Goal: Check status: Check status

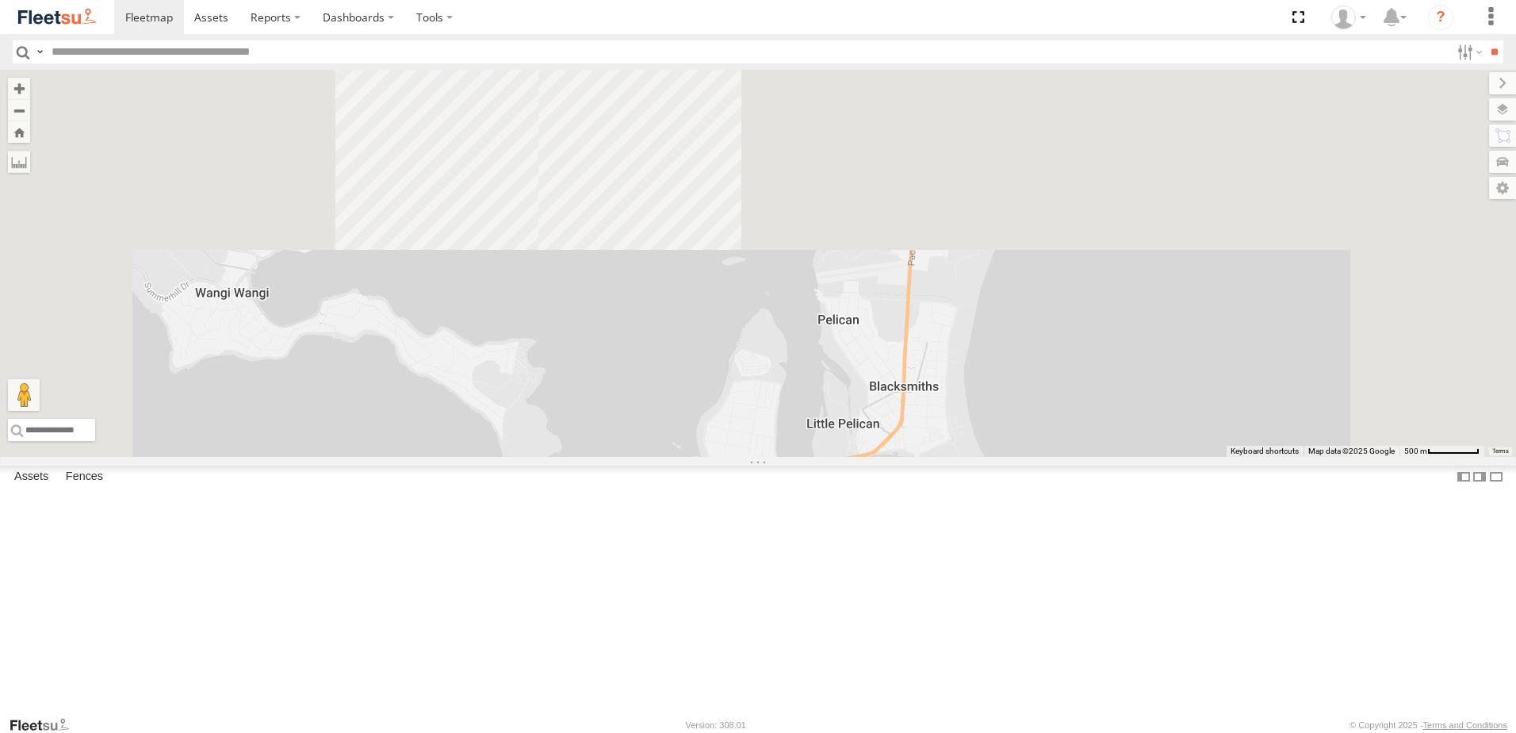
drag, startPoint x: 848, startPoint y: 469, endPoint x: 783, endPoint y: 773, distance: 310.4
click at [783, 732] on html at bounding box center [758, 366] width 1516 height 733
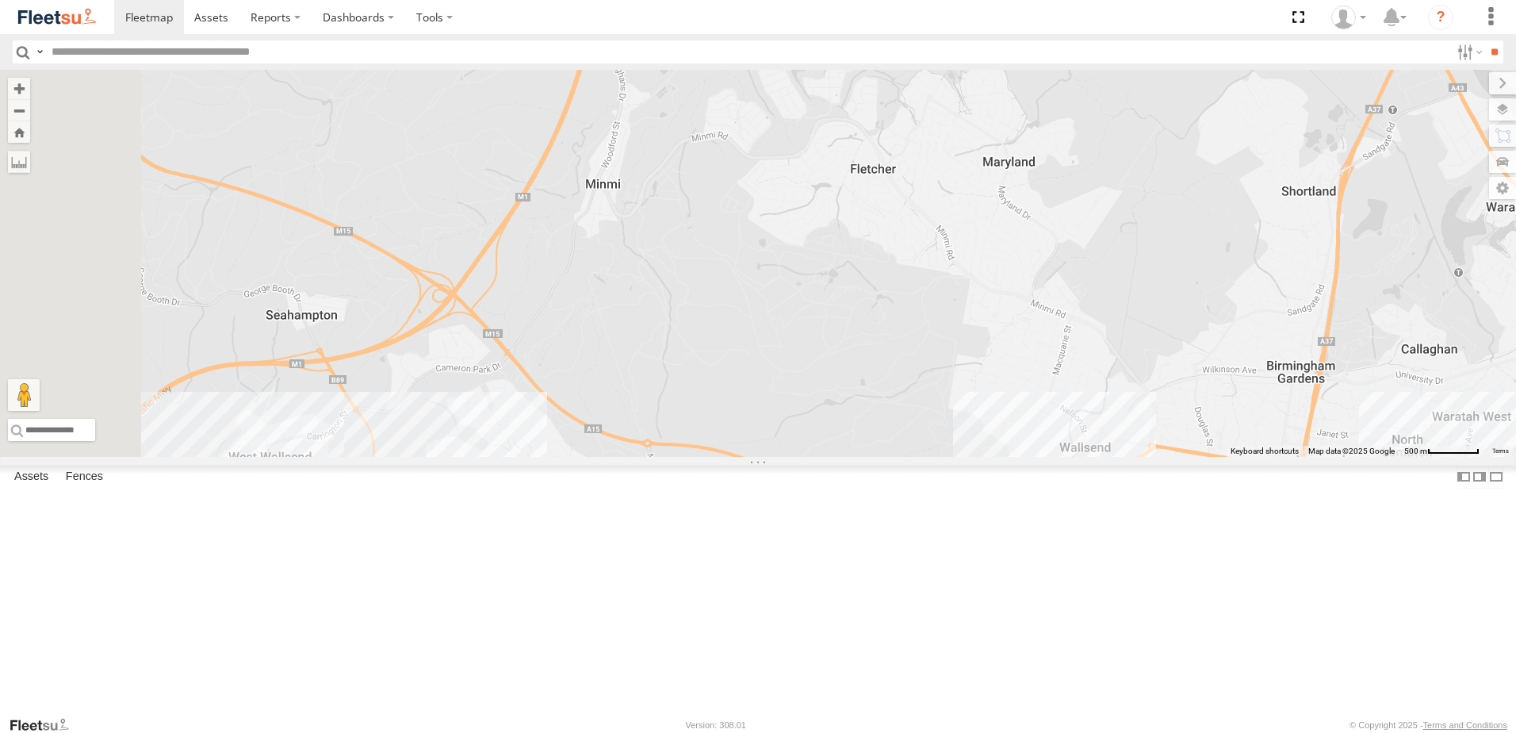
drag, startPoint x: 766, startPoint y: 213, endPoint x: 1105, endPoint y: 630, distance: 537.7
click at [1105, 457] on div "LX3 Express Ute" at bounding box center [758, 263] width 1516 height 387
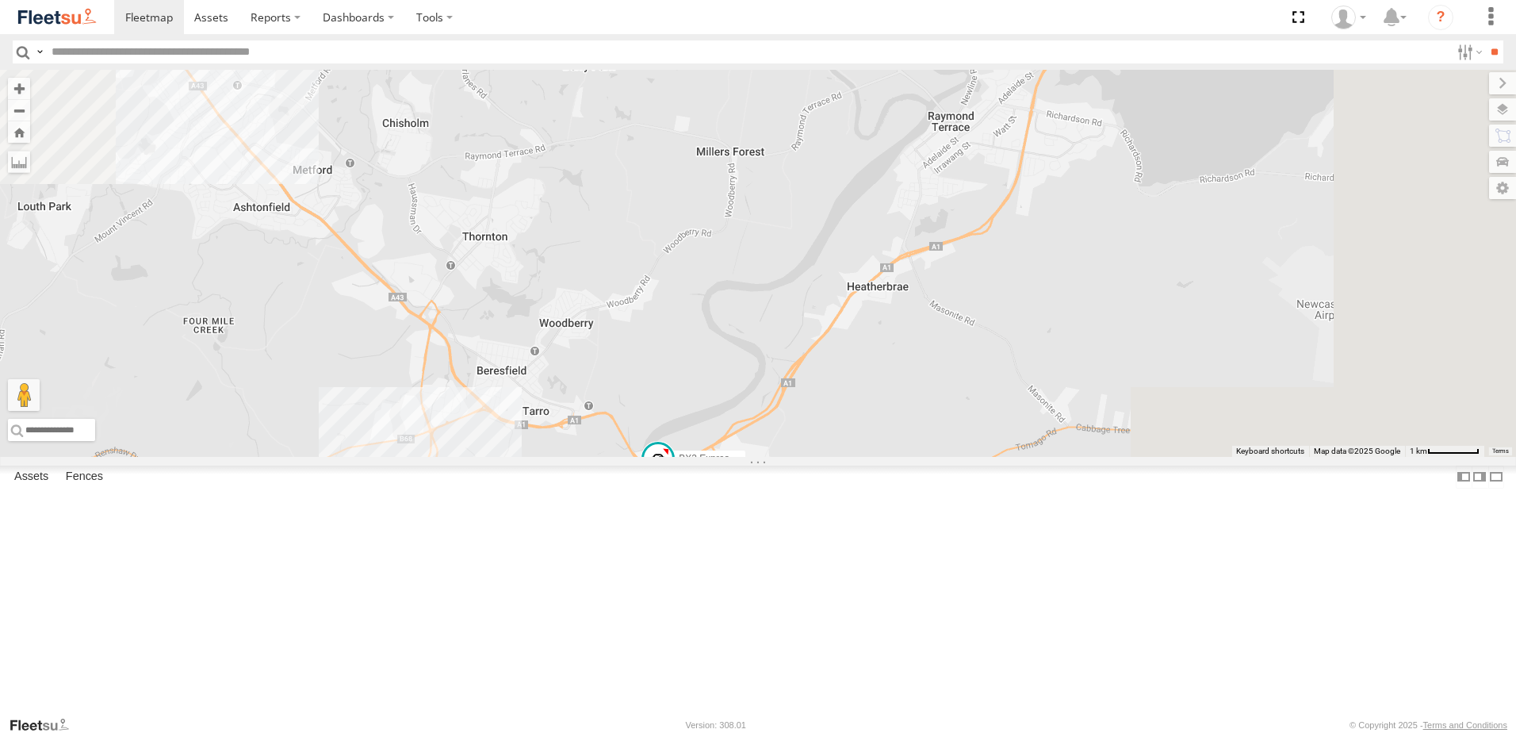
drag, startPoint x: 1211, startPoint y: 198, endPoint x: 879, endPoint y: 756, distance: 649.2
click at [879, 732] on html at bounding box center [758, 366] width 1516 height 733
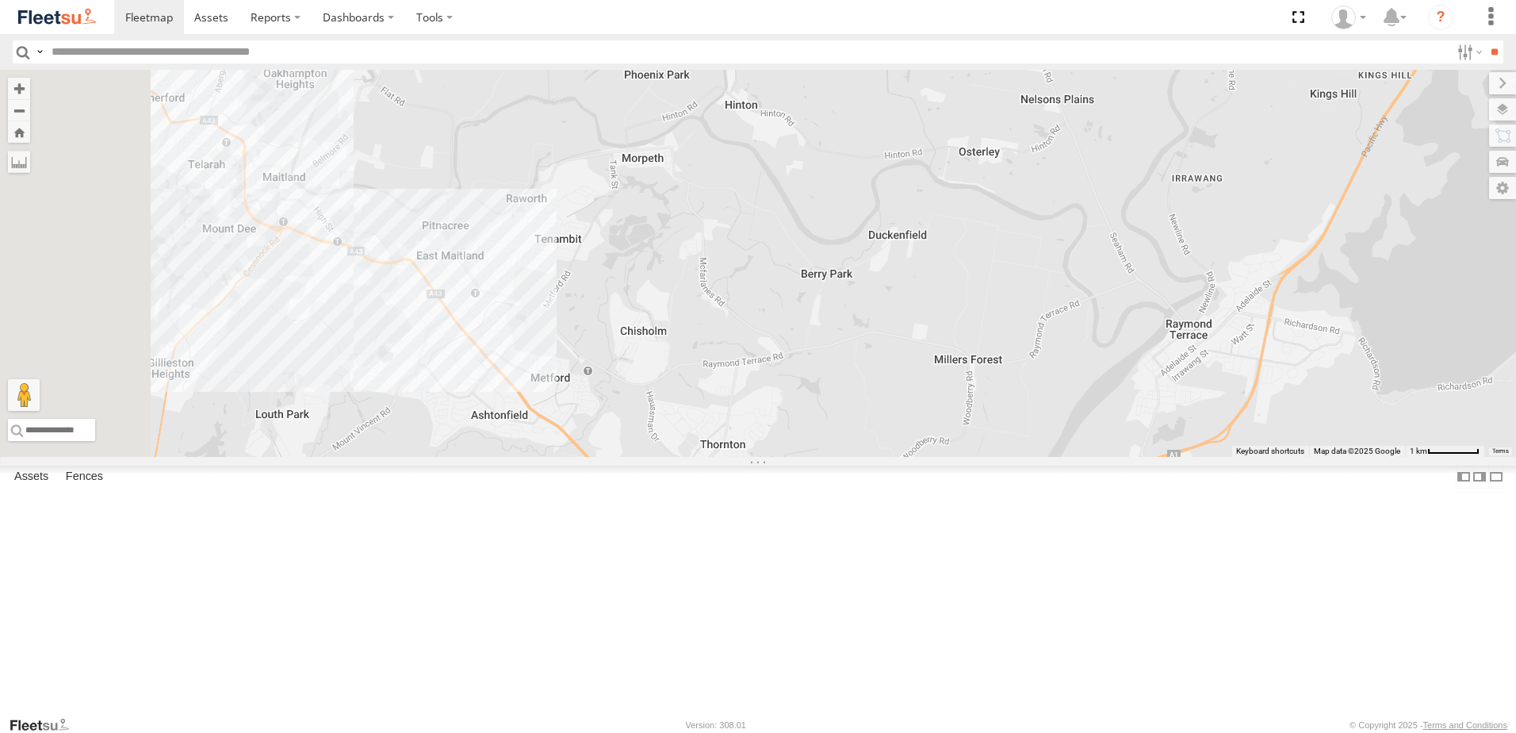
drag, startPoint x: 781, startPoint y: 519, endPoint x: 819, endPoint y: 542, distance: 44.1
click at [819, 457] on div "LX3 Express Ute 4 CX4 Express Ute B2 Timber Truck BX3 Express Ute C2 Timber Tru…" at bounding box center [758, 263] width 1516 height 387
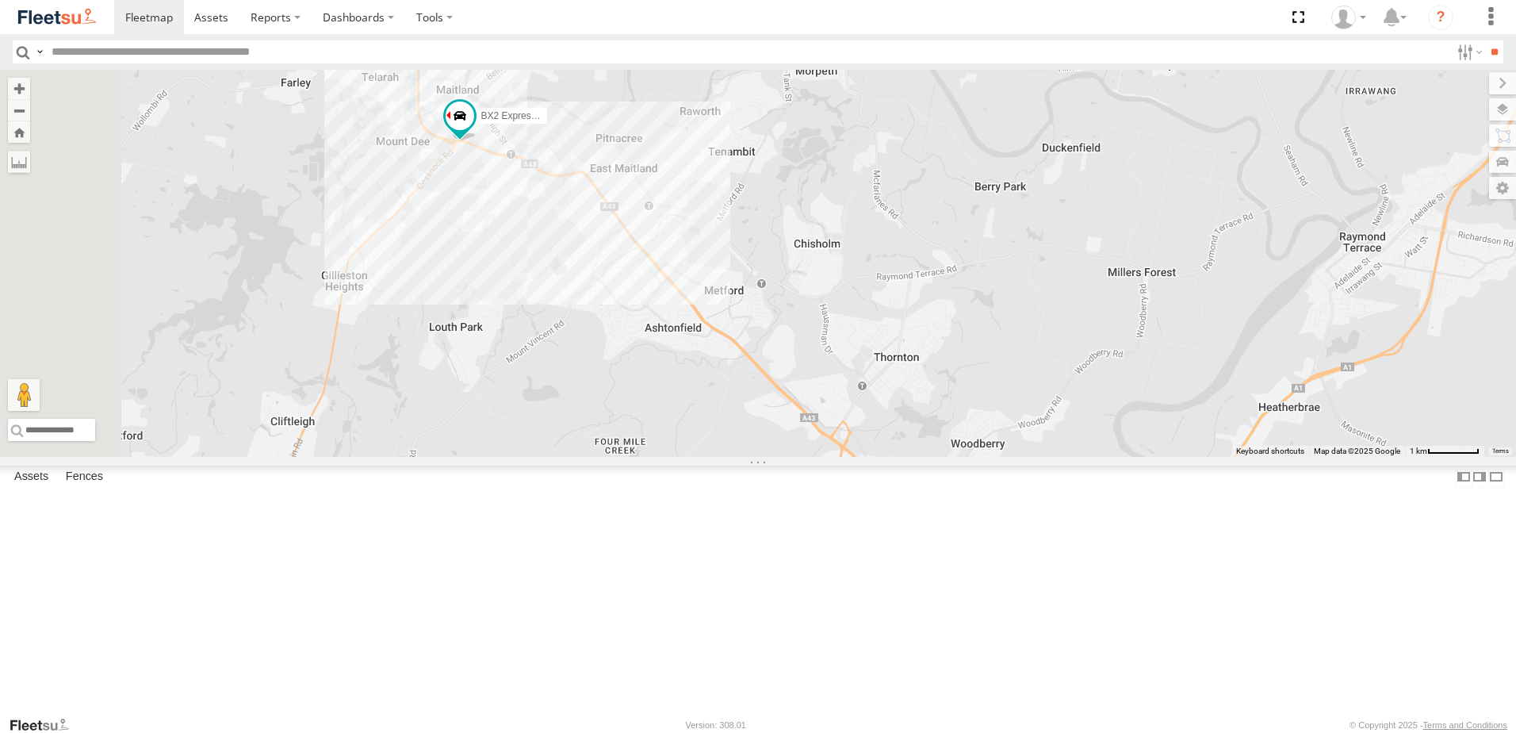
drag, startPoint x: 638, startPoint y: 406, endPoint x: 817, endPoint y: 319, distance: 199.3
click at [817, 319] on div "LX3 Express Ute 4 CX4 Express Ute B2 Timber Truck BX3 Express Ute C2 Timber Tru…" at bounding box center [758, 263] width 1516 height 387
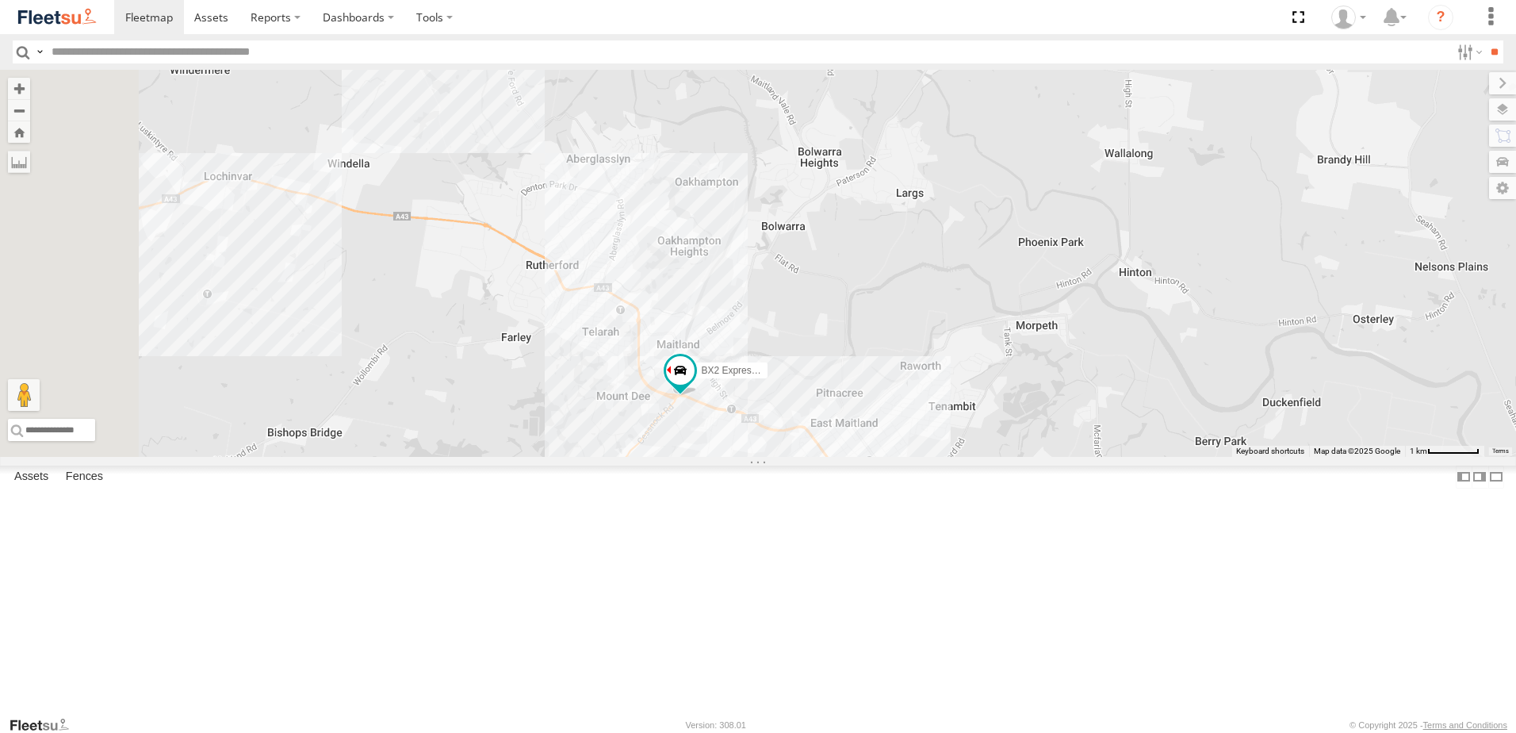
drag, startPoint x: 739, startPoint y: 343, endPoint x: 960, endPoint y: 548, distance: 301.9
click at [960, 457] on div "LX3 Express Ute 4 CX4 Express Ute B2 Timber Truck BX3 Express Ute C2 Timber Tru…" at bounding box center [758, 263] width 1516 height 387
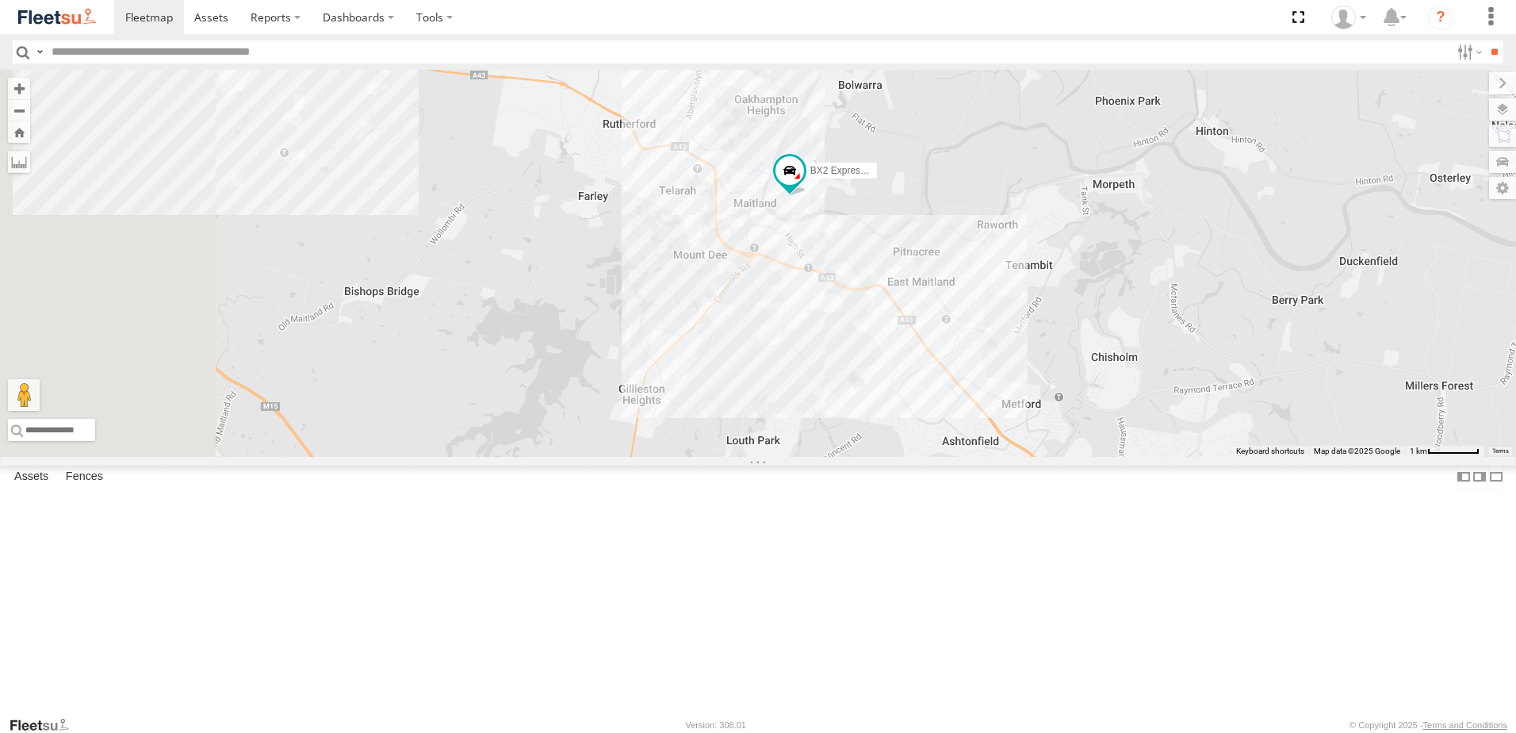
drag, startPoint x: 1076, startPoint y: 465, endPoint x: 1139, endPoint y: 319, distance: 159.5
click at [1139, 319] on div "BX2 Express Ute LX1 Express Ute" at bounding box center [758, 263] width 1516 height 387
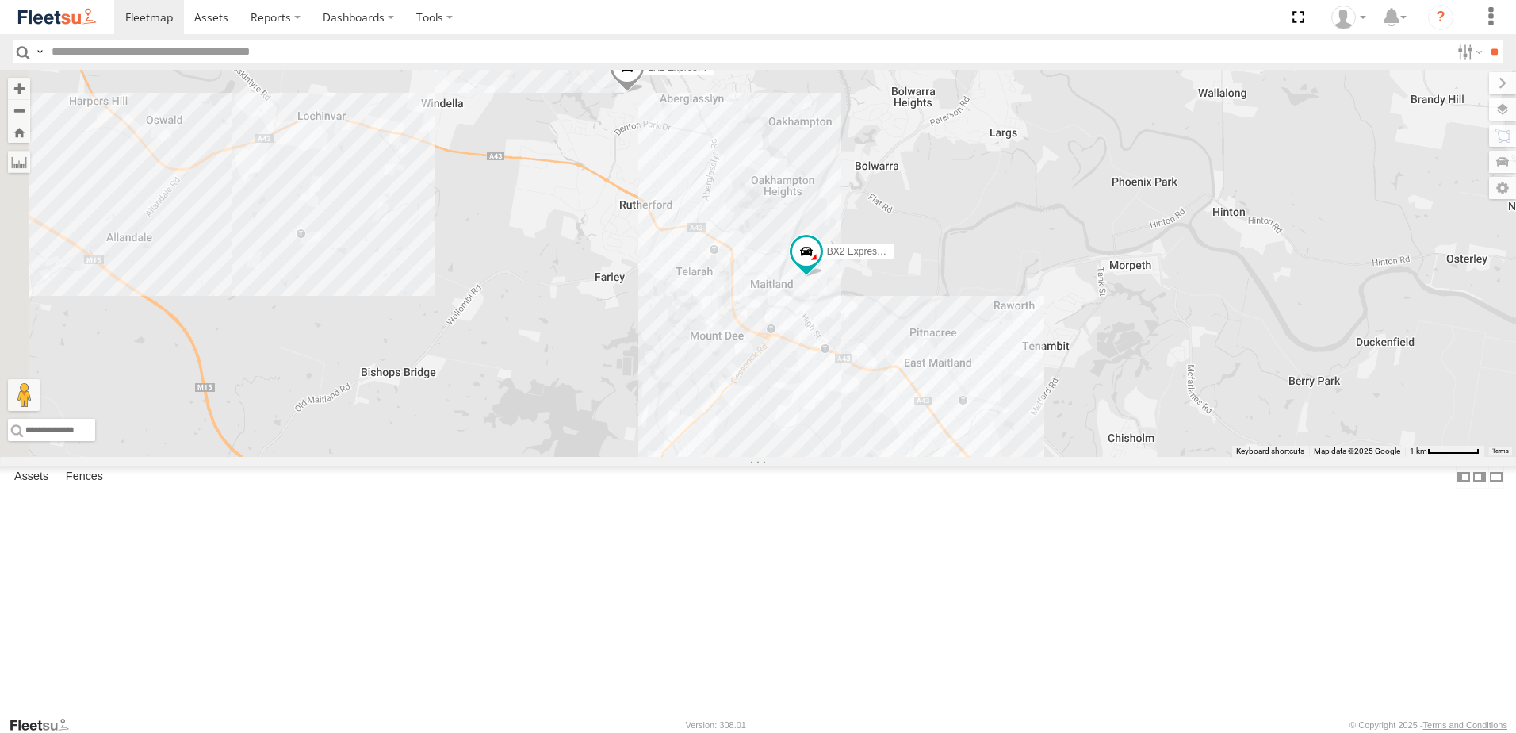
drag, startPoint x: 1124, startPoint y: 282, endPoint x: 1140, endPoint y: 370, distance: 88.8
click at [1140, 370] on div "BX2 Express Ute LX1 Express Ute" at bounding box center [758, 263] width 1516 height 387
click at [0, 0] on div "Lambton Utes" at bounding box center [0, 0] width 0 height 0
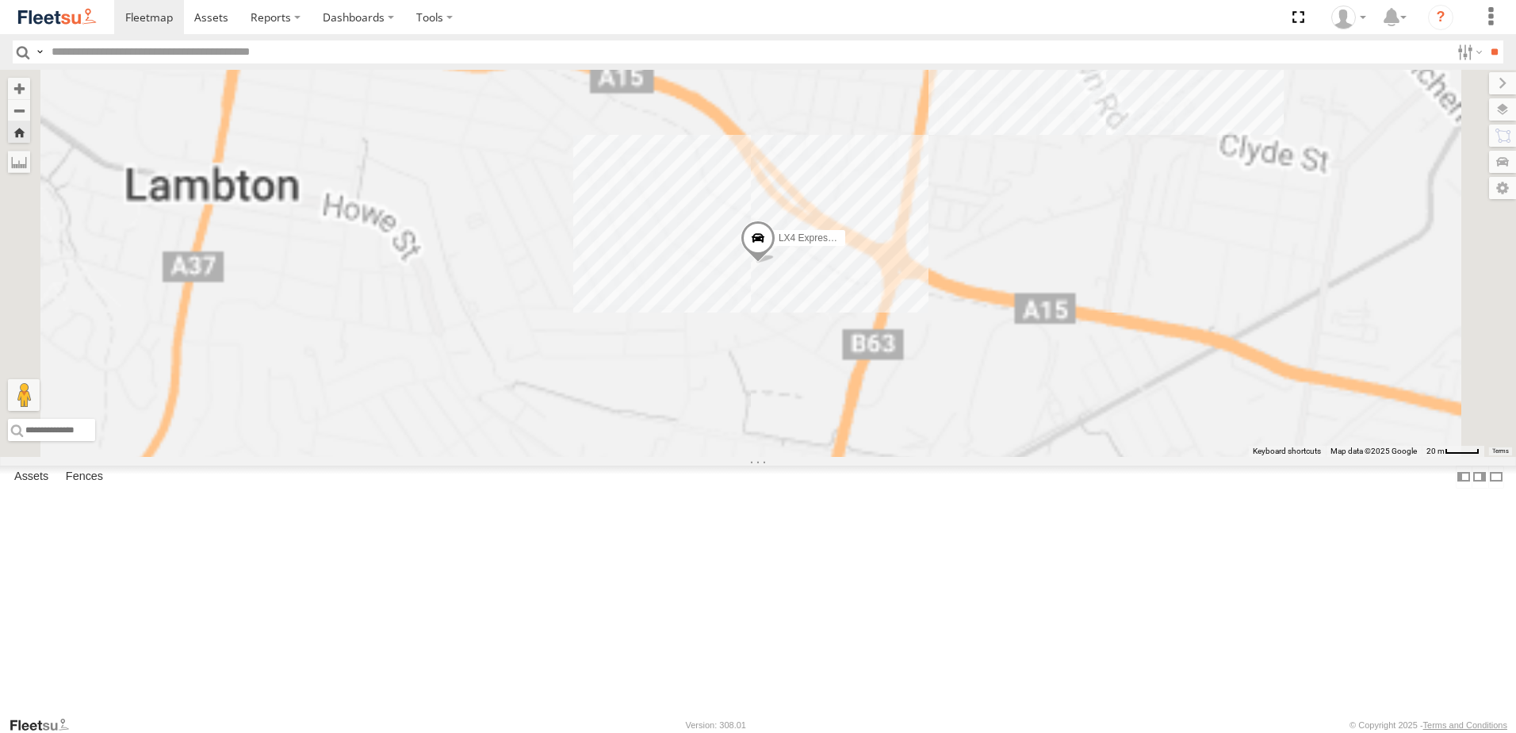
click at [0, 0] on div "LX3 Express Ute" at bounding box center [0, 0] width 0 height 0
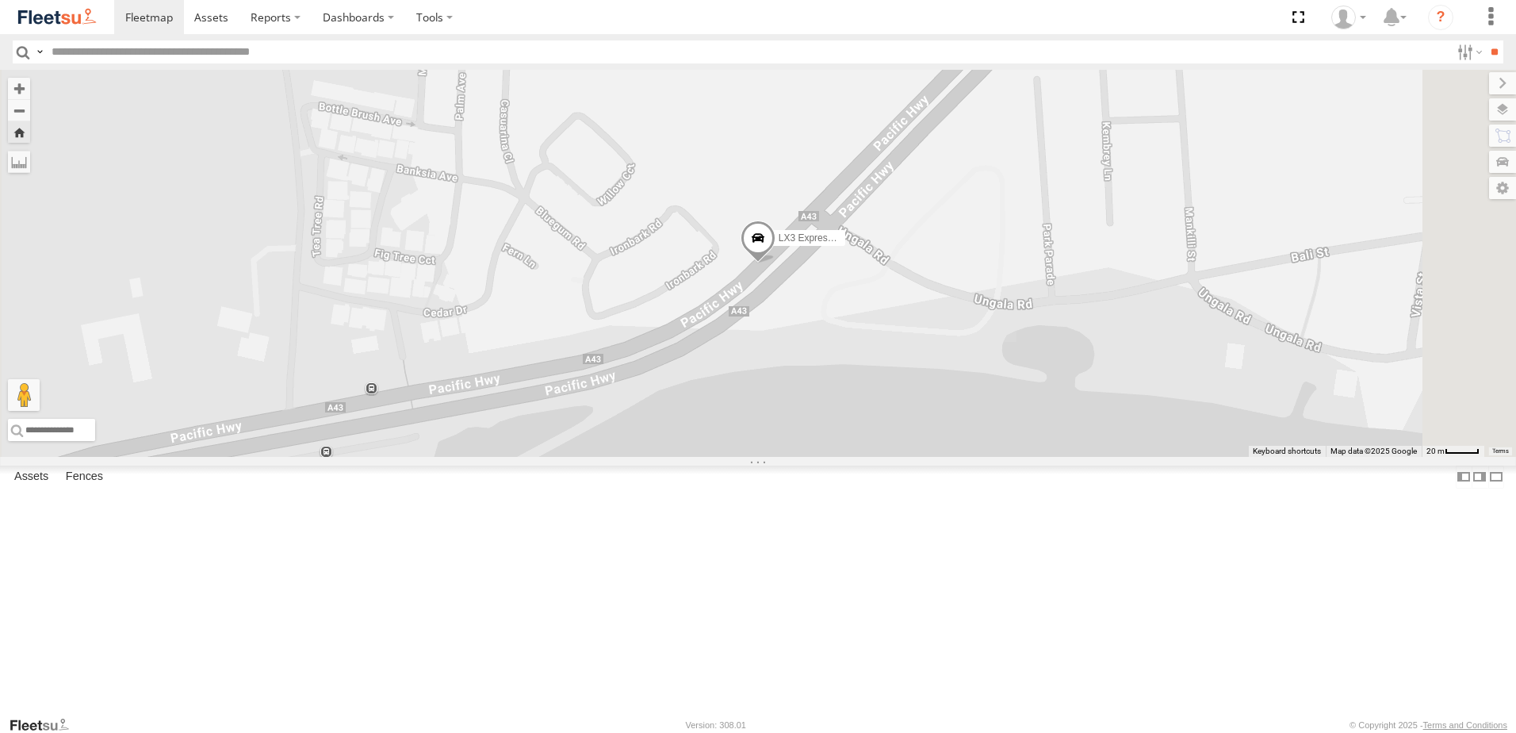
click at [0, 0] on div "Lambton Utes" at bounding box center [0, 0] width 0 height 0
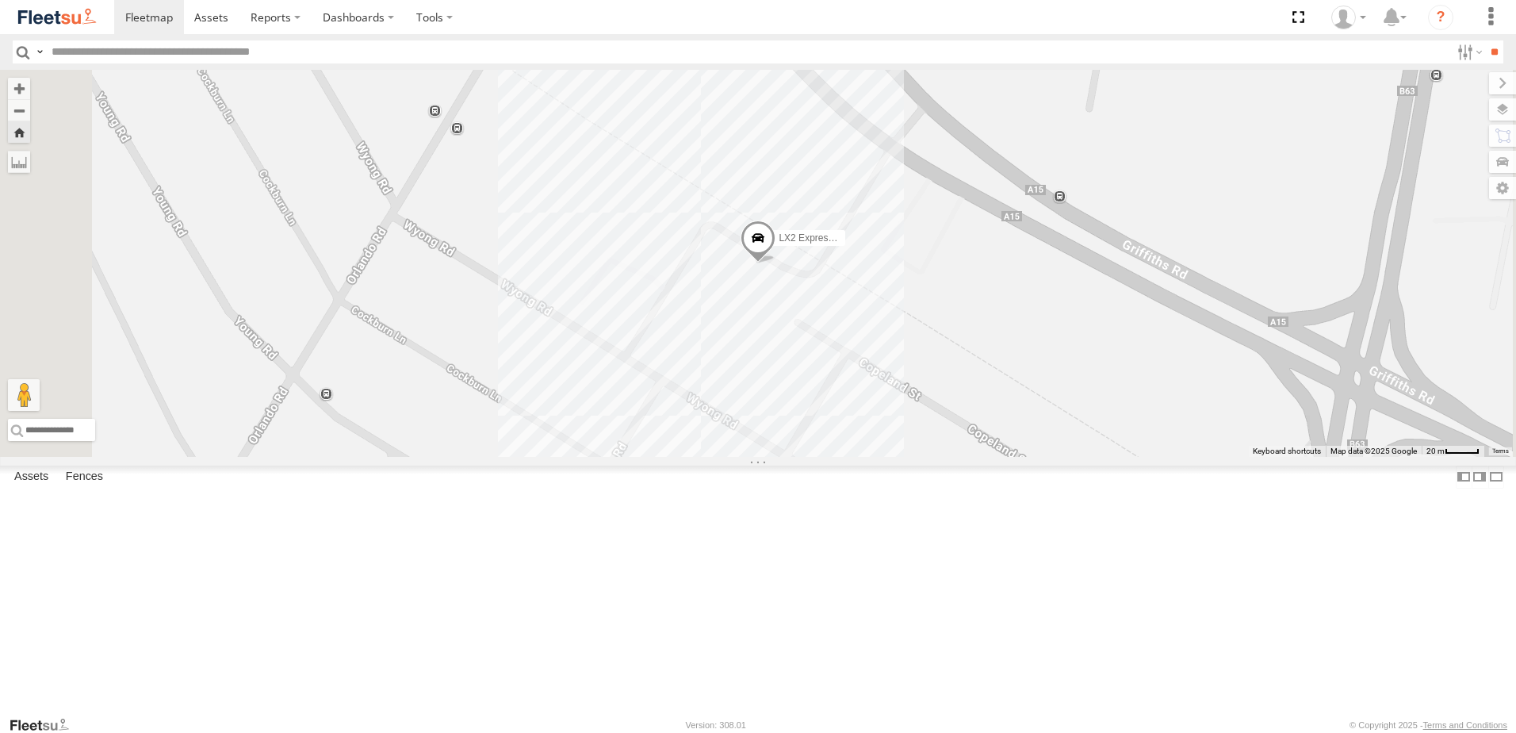
click at [0, 0] on div "LX3 Express Ute" at bounding box center [0, 0] width 0 height 0
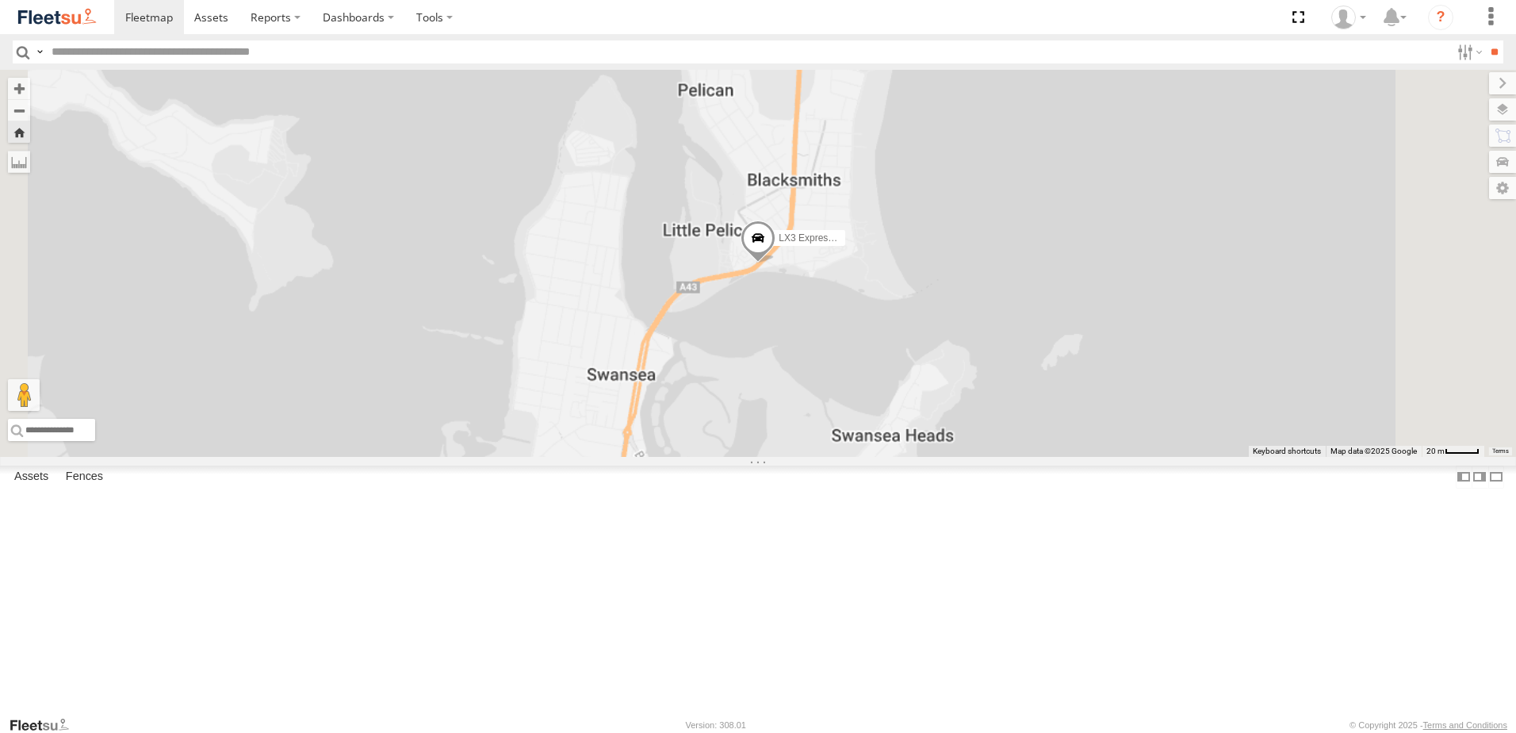
drag, startPoint x: 975, startPoint y: 389, endPoint x: 964, endPoint y: 372, distance: 20.3
click at [970, 388] on div "LX3 Express Ute" at bounding box center [758, 263] width 1516 height 387
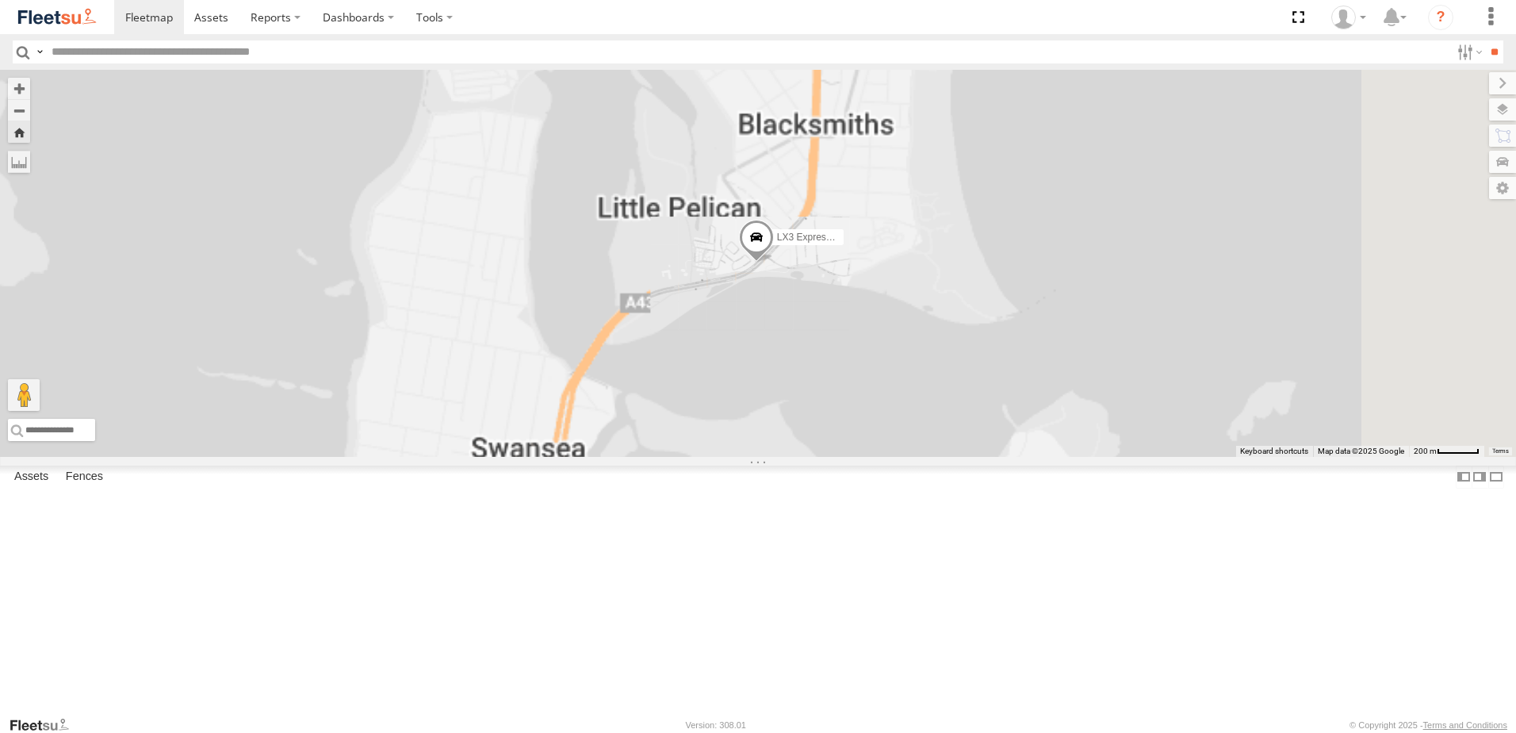
click at [774, 262] on span at bounding box center [756, 241] width 35 height 43
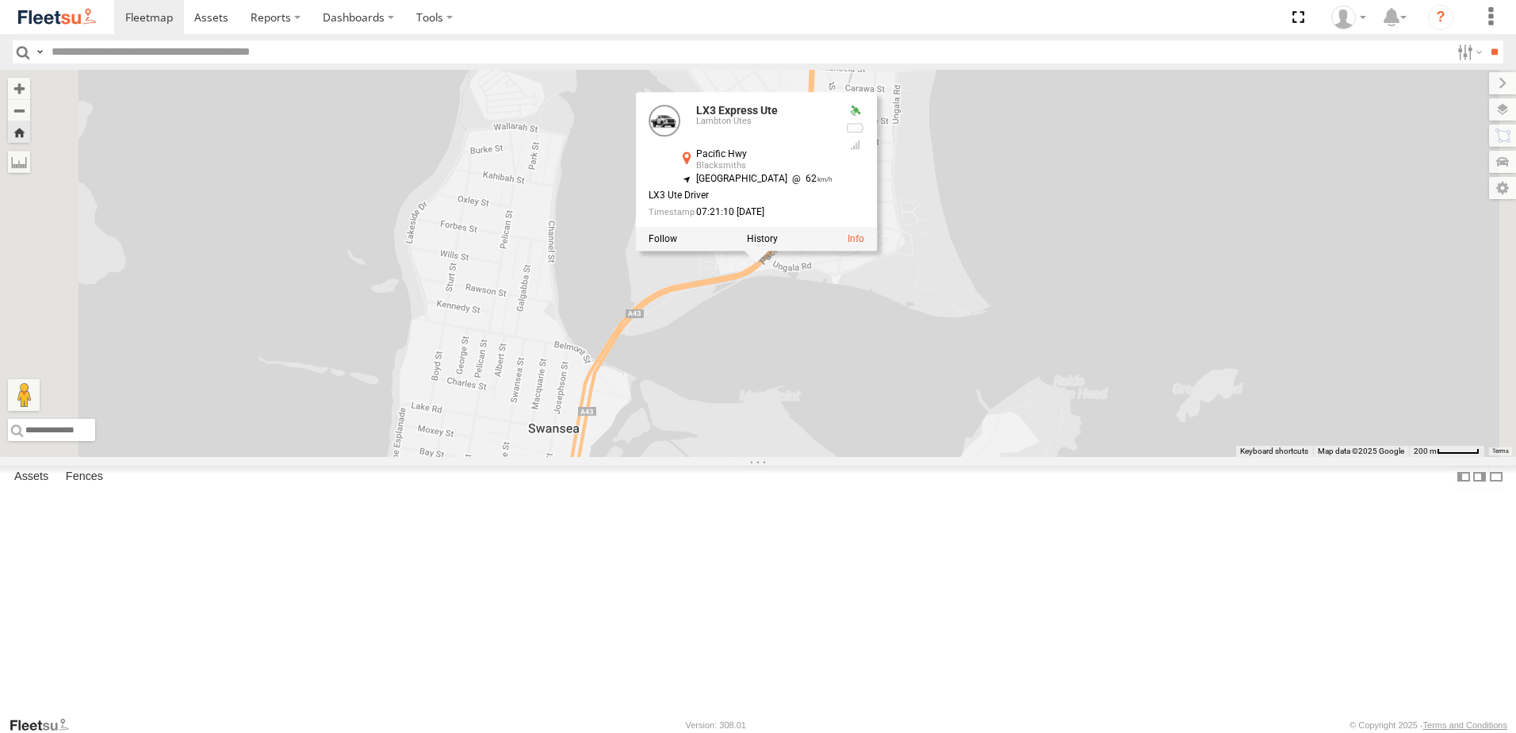
click at [877, 251] on div at bounding box center [756, 240] width 241 height 24
click at [778, 245] on label at bounding box center [762, 239] width 31 height 11
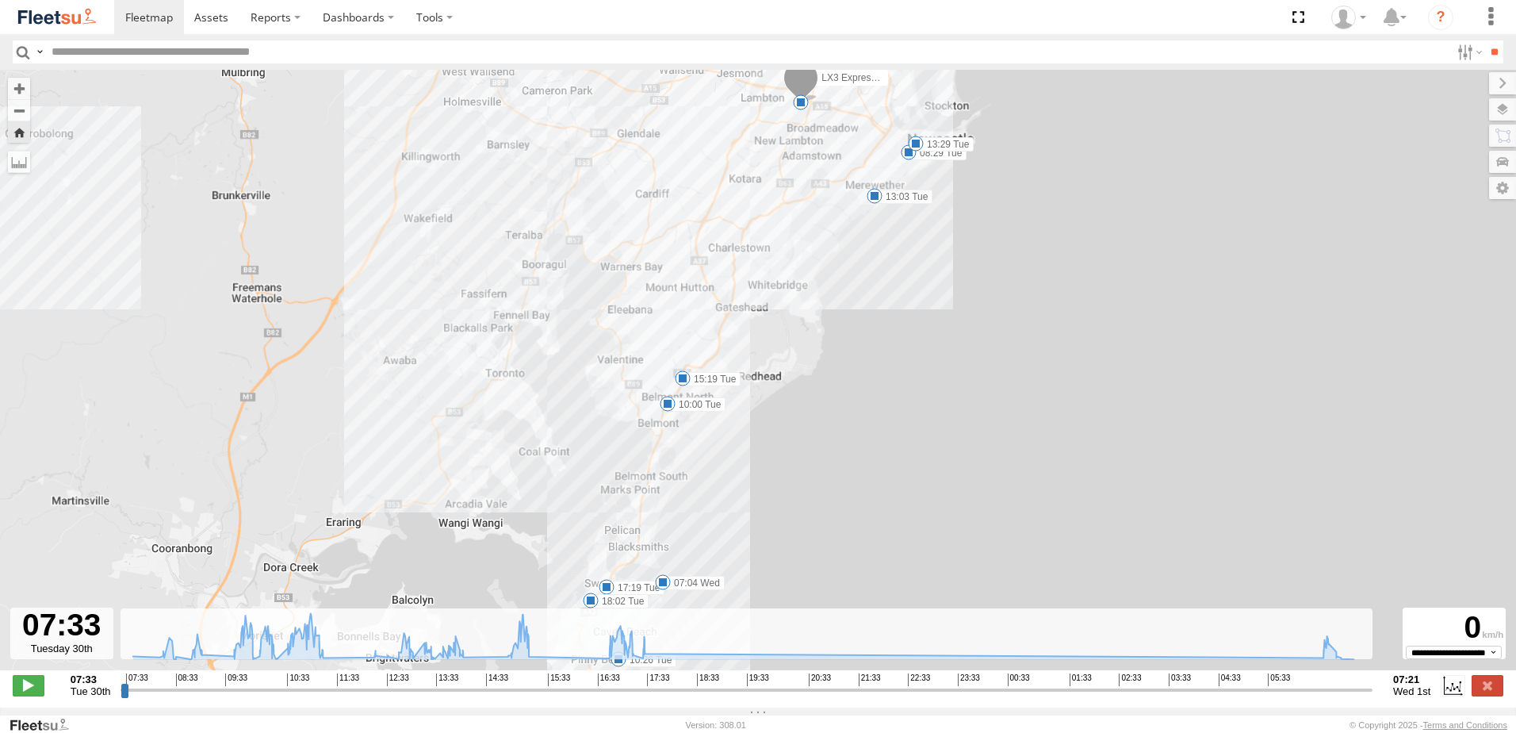
drag, startPoint x: 127, startPoint y: 706, endPoint x: 1281, endPoint y: 645, distance: 1156.1
click at [1281, 670] on div "**********" at bounding box center [758, 686] width 1516 height 33
drag, startPoint x: 1296, startPoint y: 650, endPoint x: 1415, endPoint y: 656, distance: 119.1
click at [1415, 670] on div "**********" at bounding box center [758, 686] width 1516 height 33
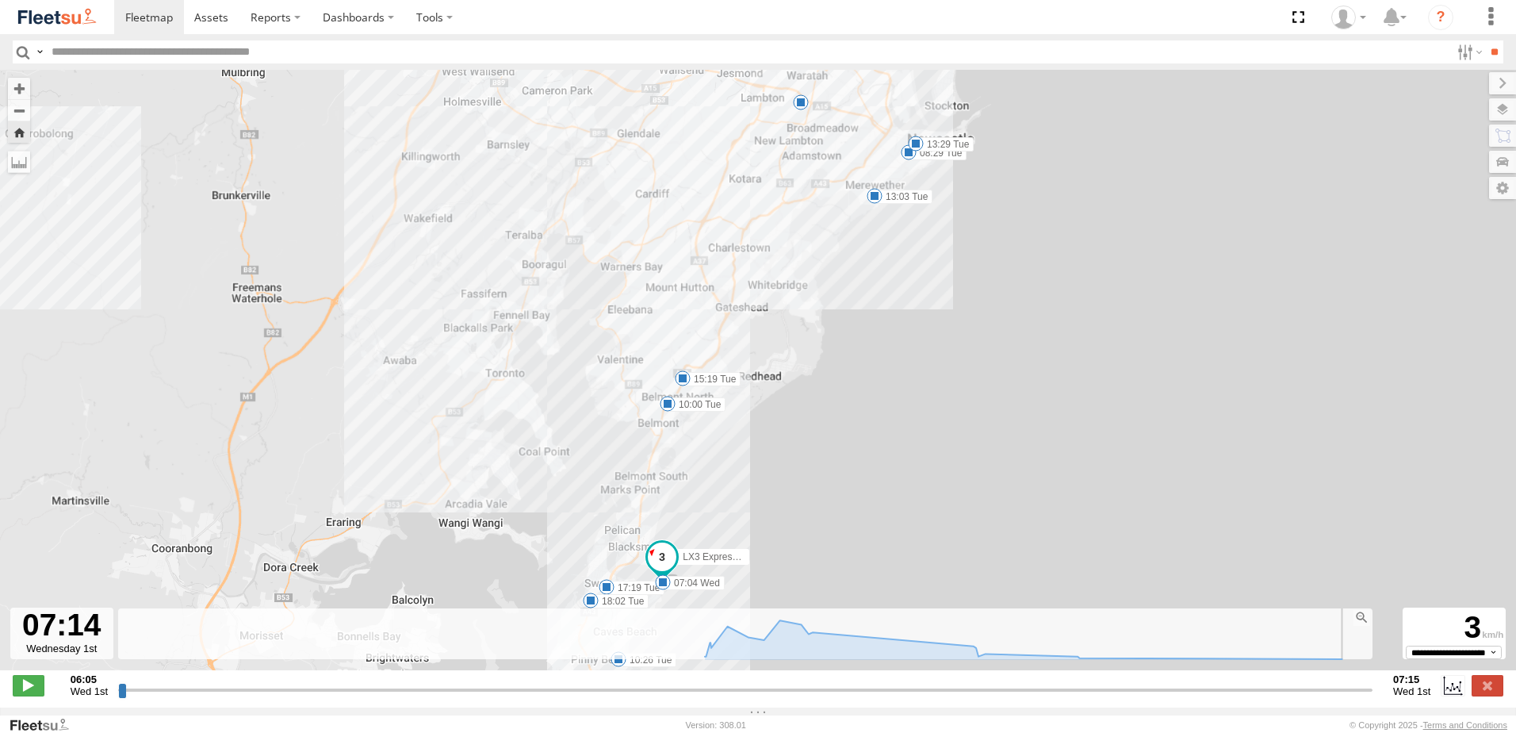
drag, startPoint x: 119, startPoint y: 691, endPoint x: 1381, endPoint y: 635, distance: 1263.6
type input "**********"
click at [1369, 682] on input "range" at bounding box center [745, 689] width 1254 height 15
click at [1485, 686] on label at bounding box center [1488, 685] width 32 height 21
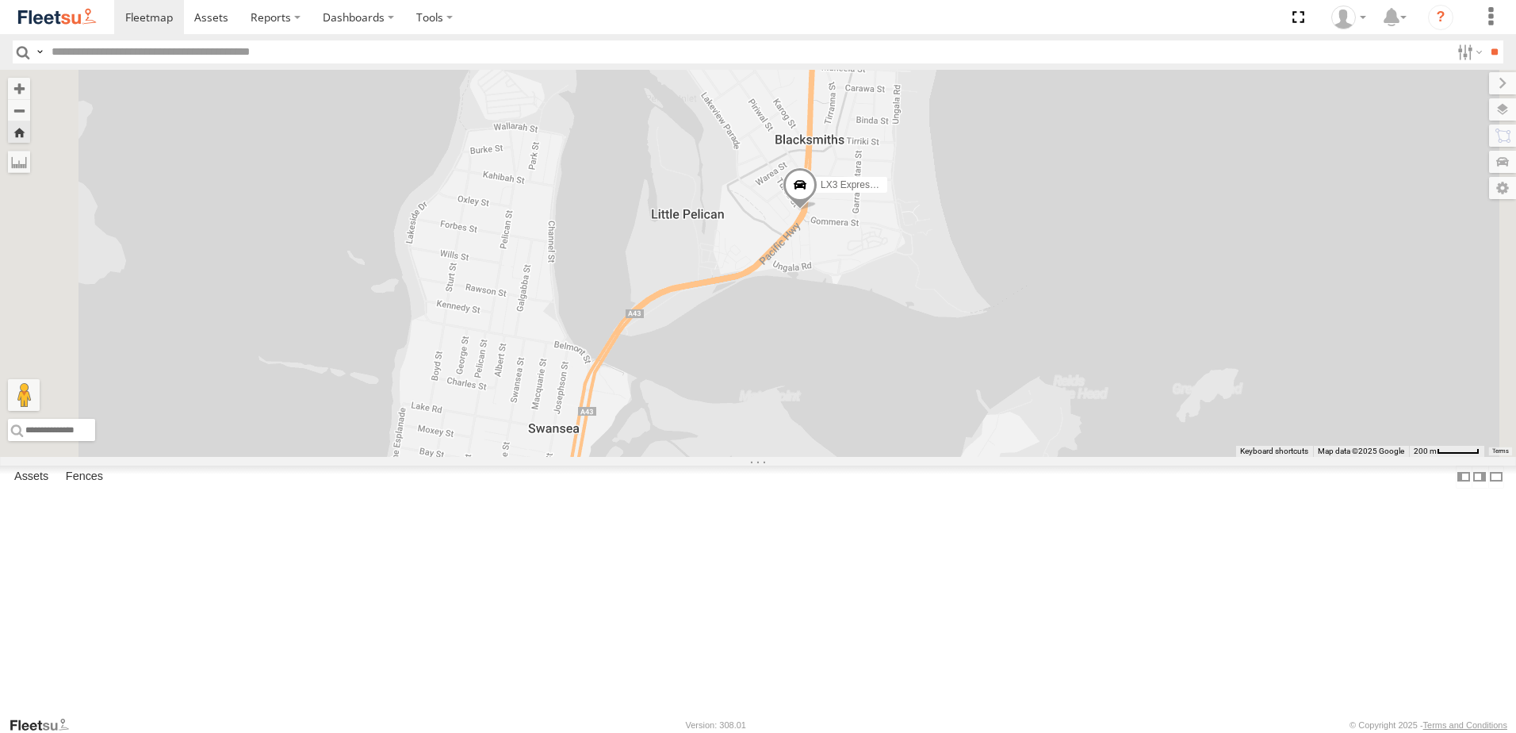
click at [0, 0] on div "Little Truck" at bounding box center [0, 0] width 0 height 0
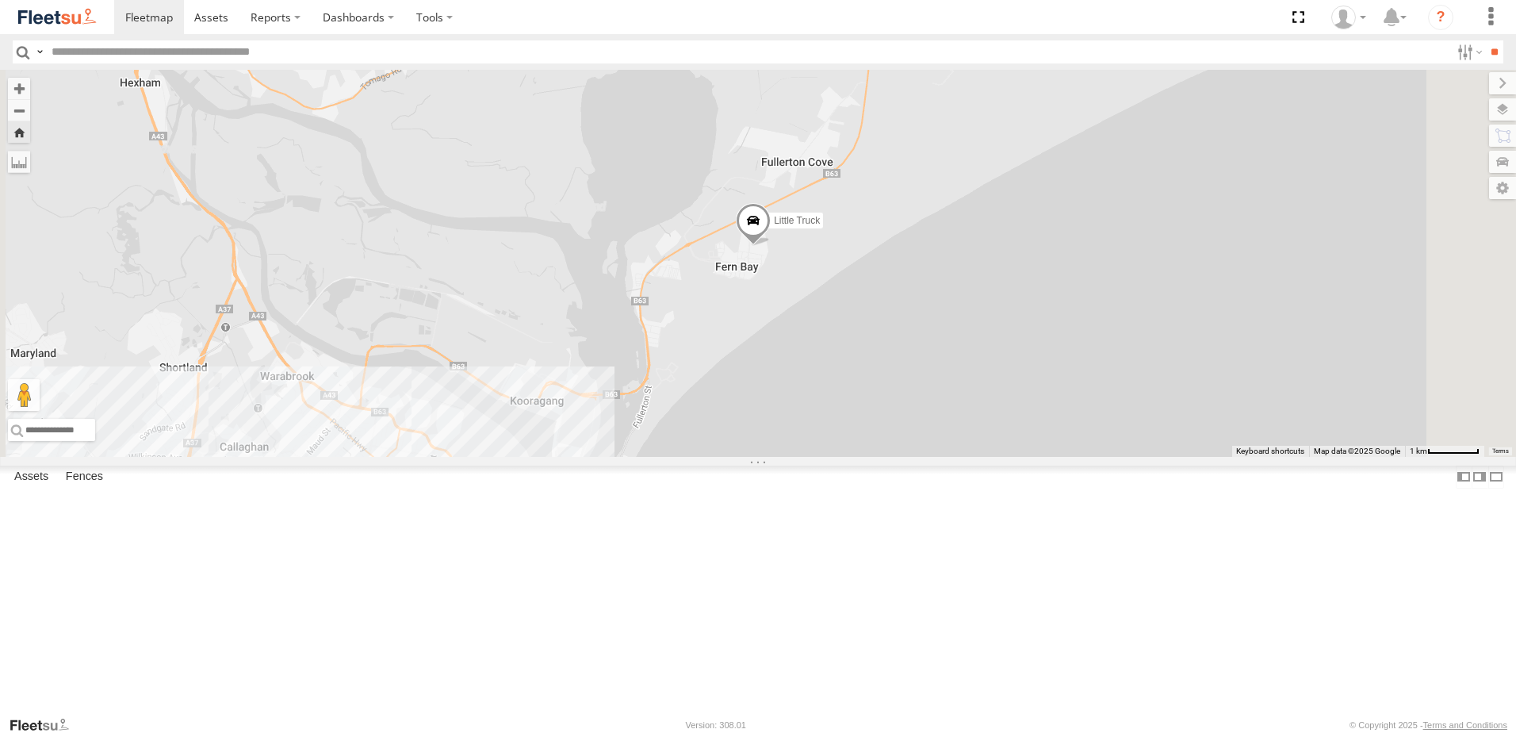
click at [0, 0] on div "LX1 Express Ute Lambton Utes" at bounding box center [0, 0] width 0 height 0
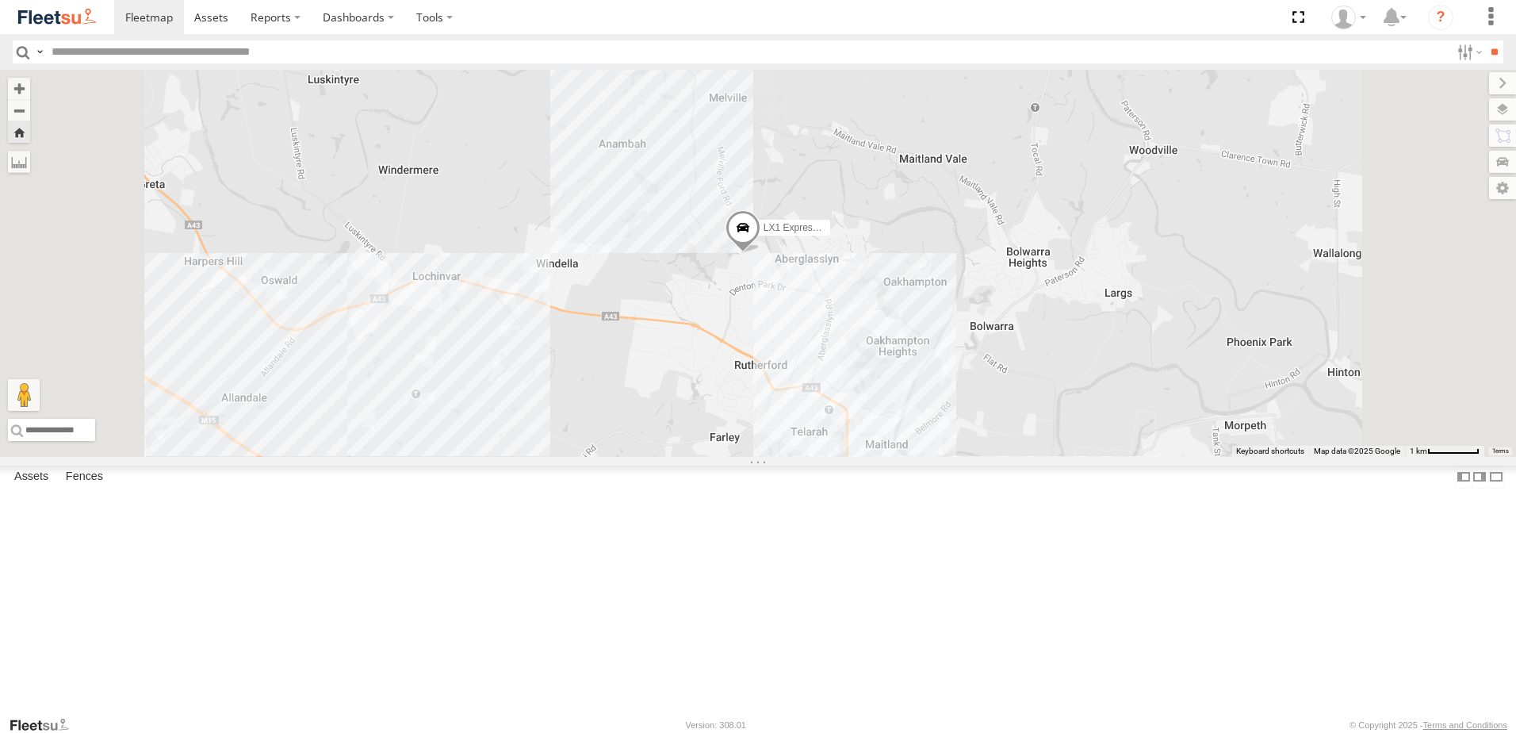
click at [0, 0] on div "LX2 Express Ute" at bounding box center [0, 0] width 0 height 0
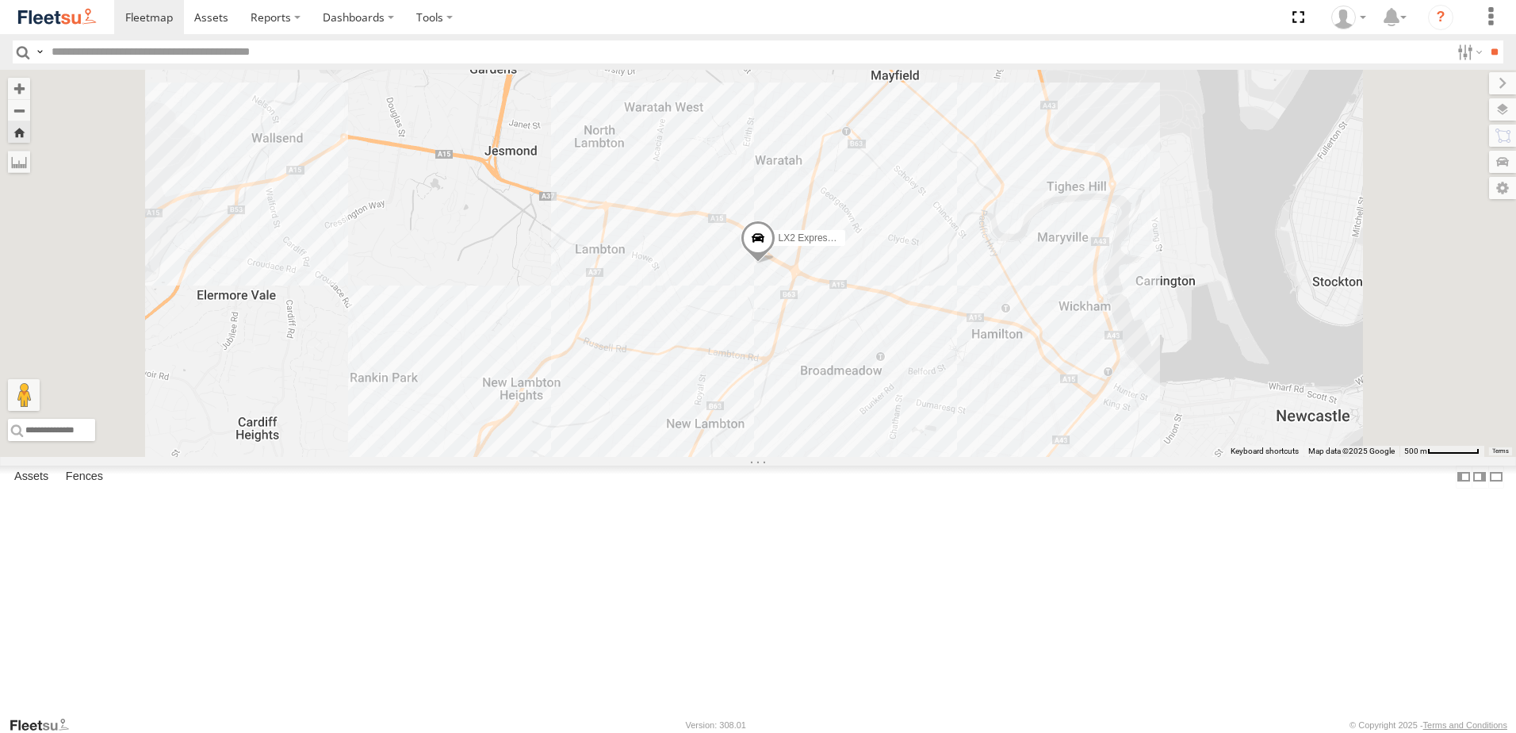
click at [0, 0] on div "Lambton Utes" at bounding box center [0, 0] width 0 height 0
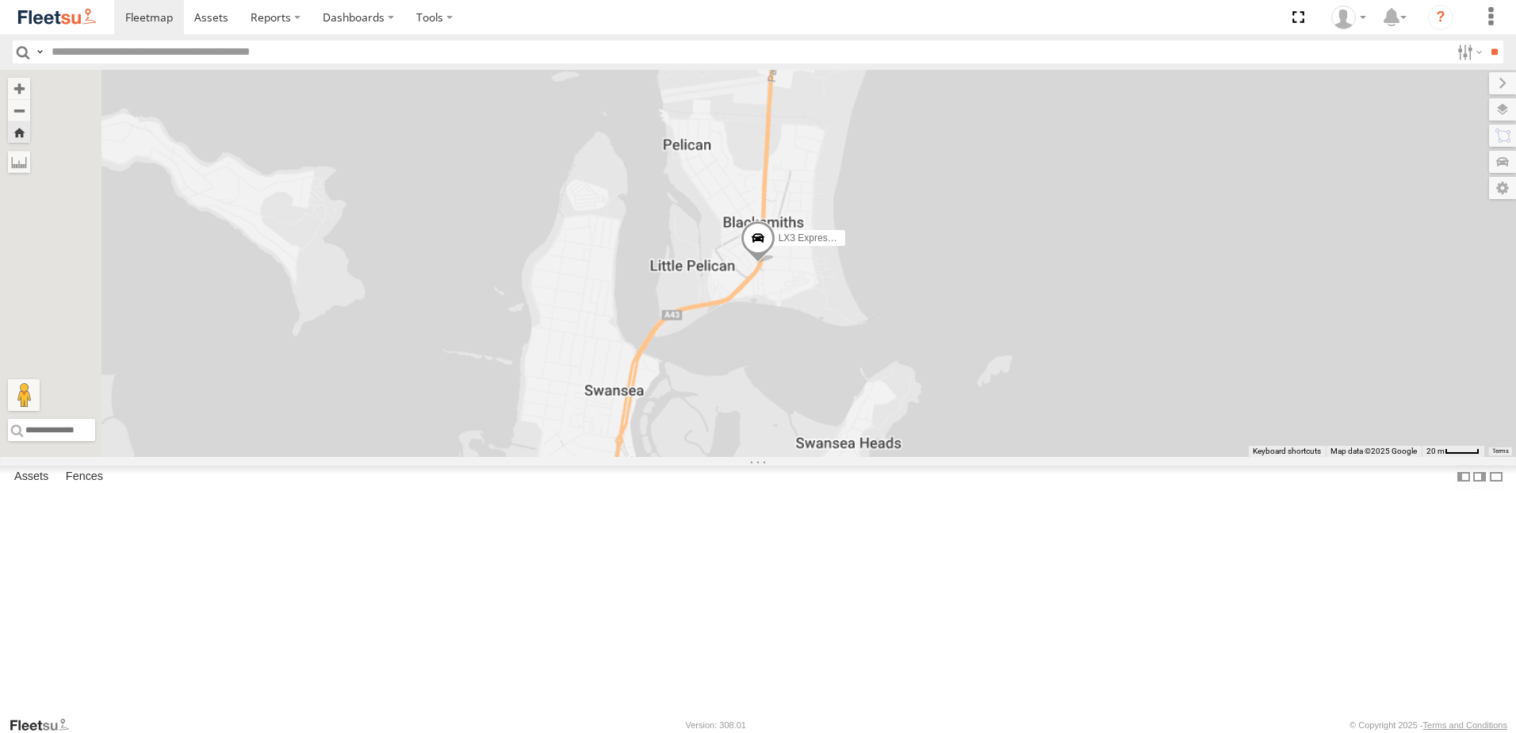
click at [0, 0] on div "LX4 Express Ute Lambton Utes" at bounding box center [0, 0] width 0 height 0
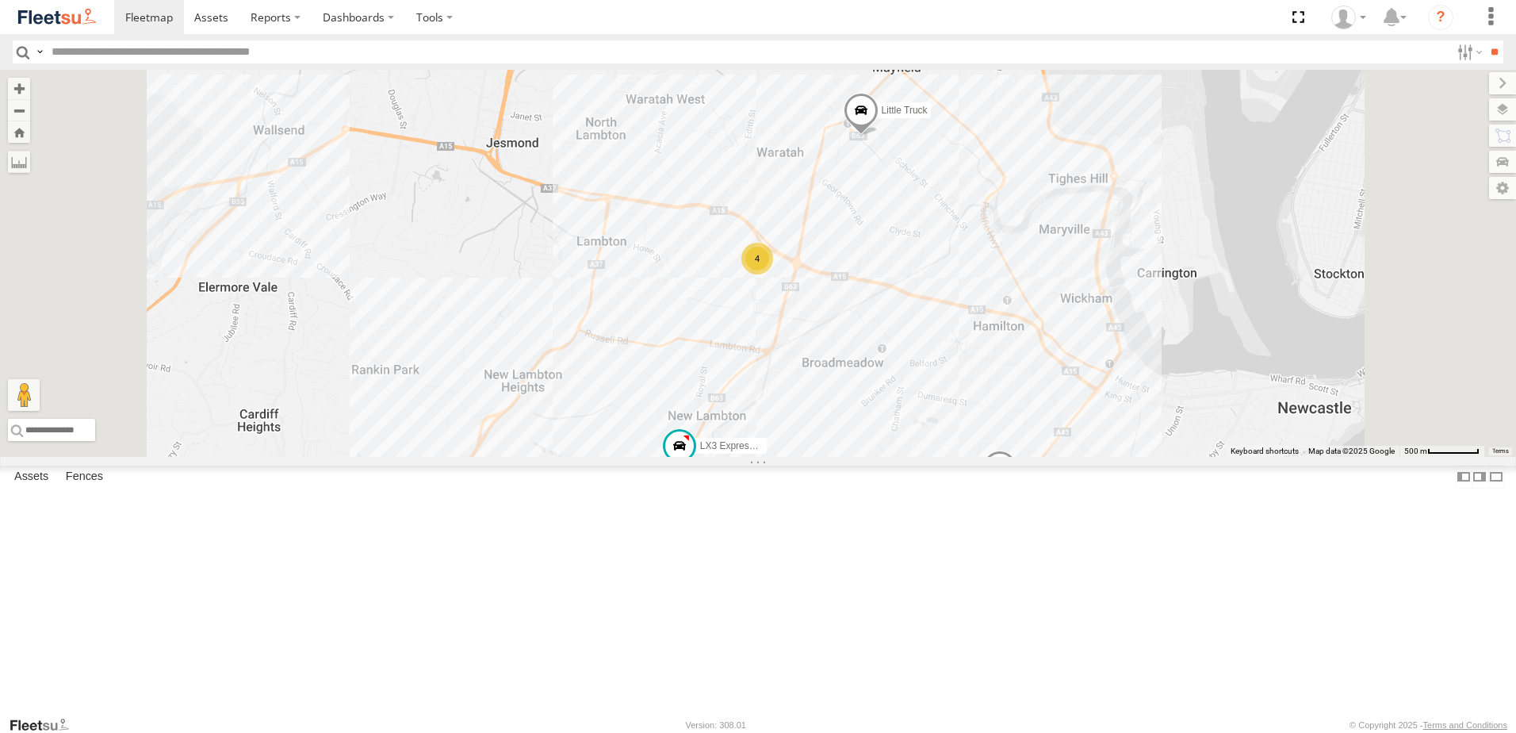
click at [0, 0] on div "Little Truck" at bounding box center [0, 0] width 0 height 0
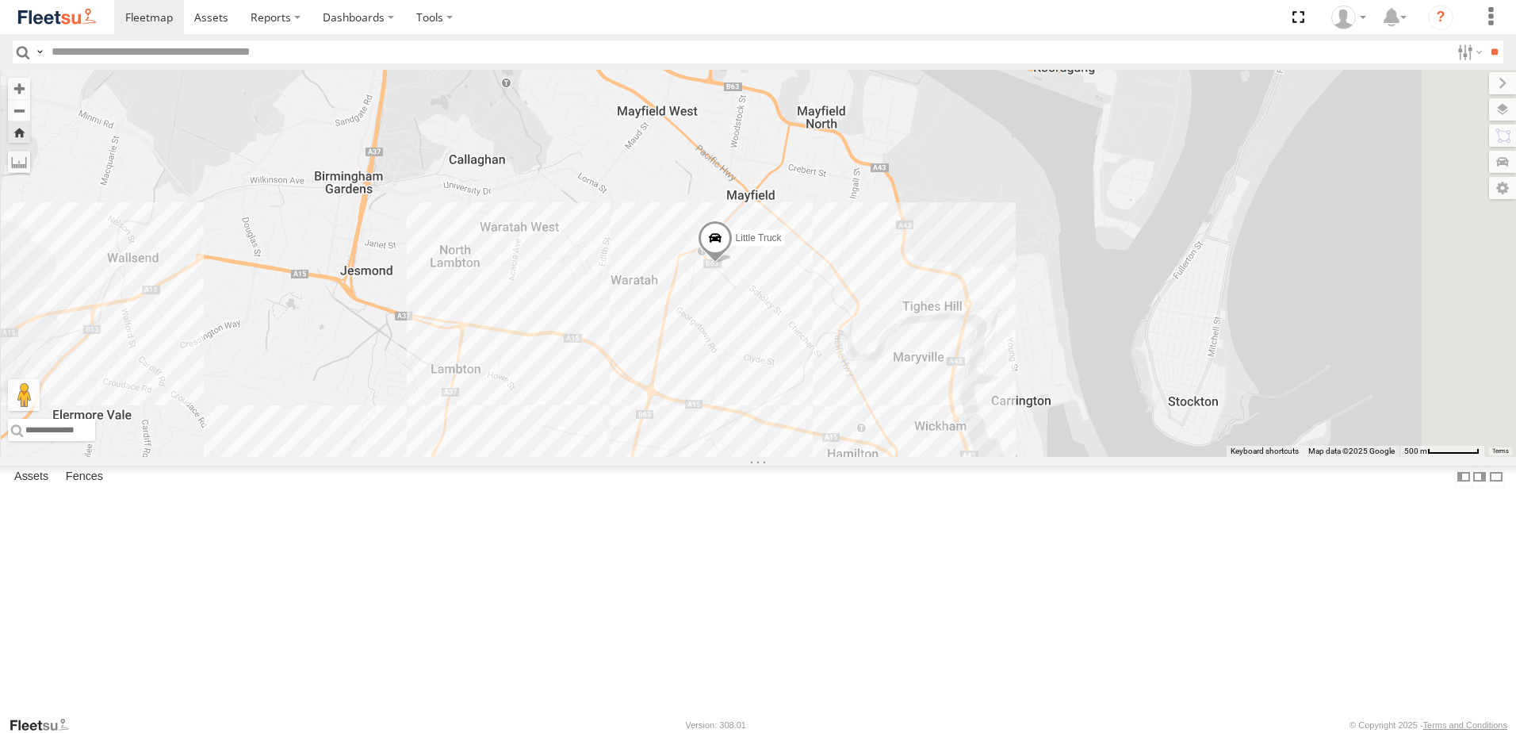
drag, startPoint x: 1055, startPoint y: 449, endPoint x: 898, endPoint y: 418, distance: 159.2
click at [898, 418] on div "Little Truck" at bounding box center [758, 263] width 1516 height 387
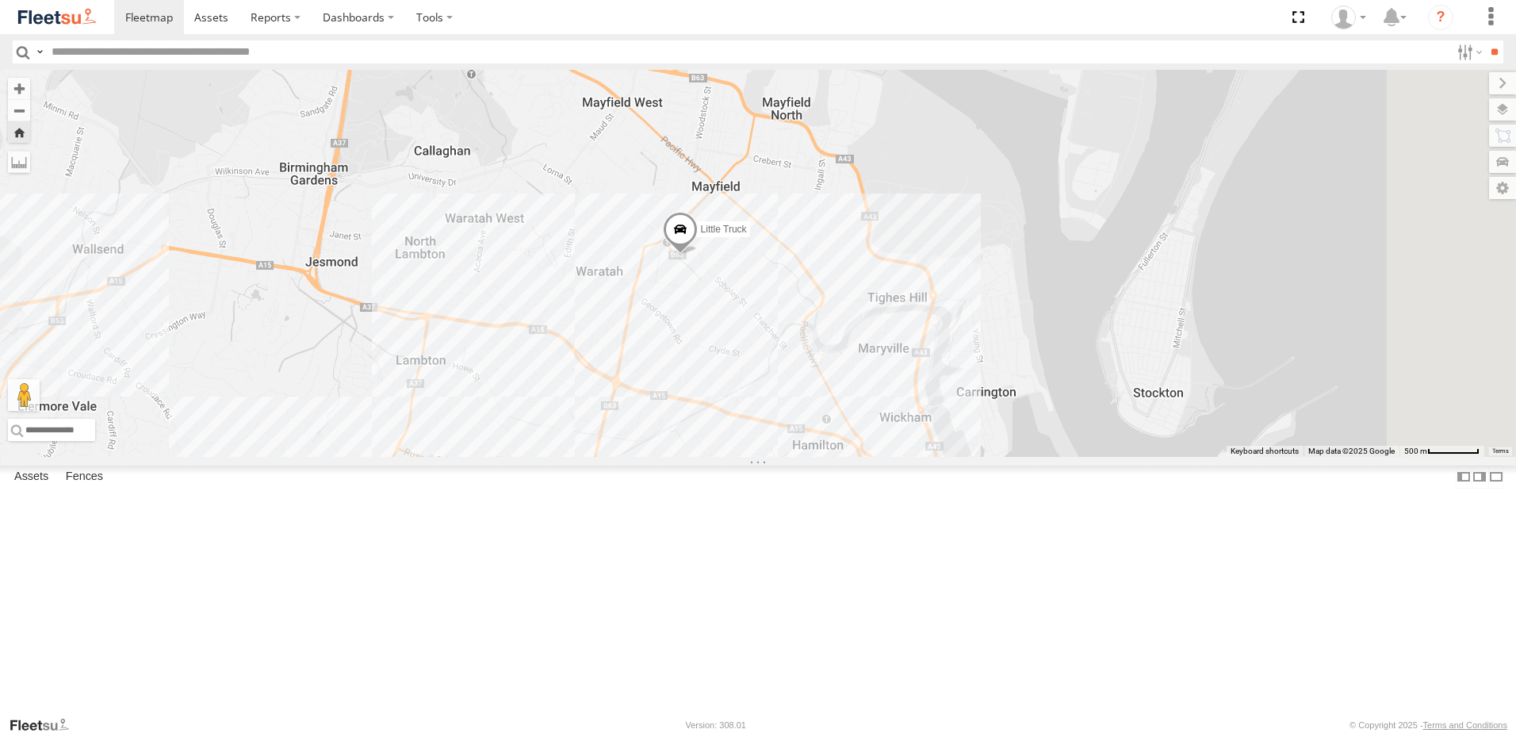
click at [0, 0] on div "Lambton Utes" at bounding box center [0, 0] width 0 height 0
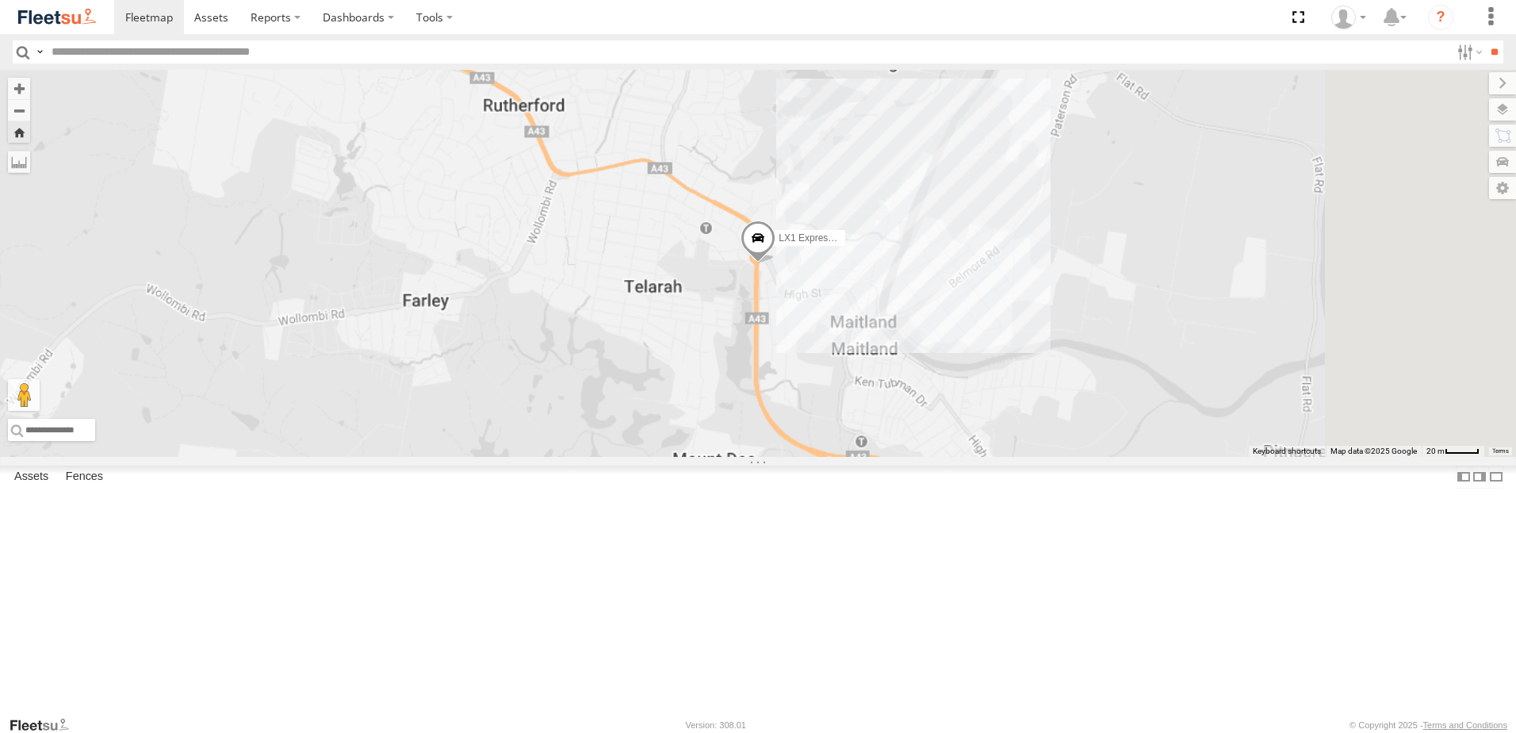
click at [0, 0] on div "Lambton Utes" at bounding box center [0, 0] width 0 height 0
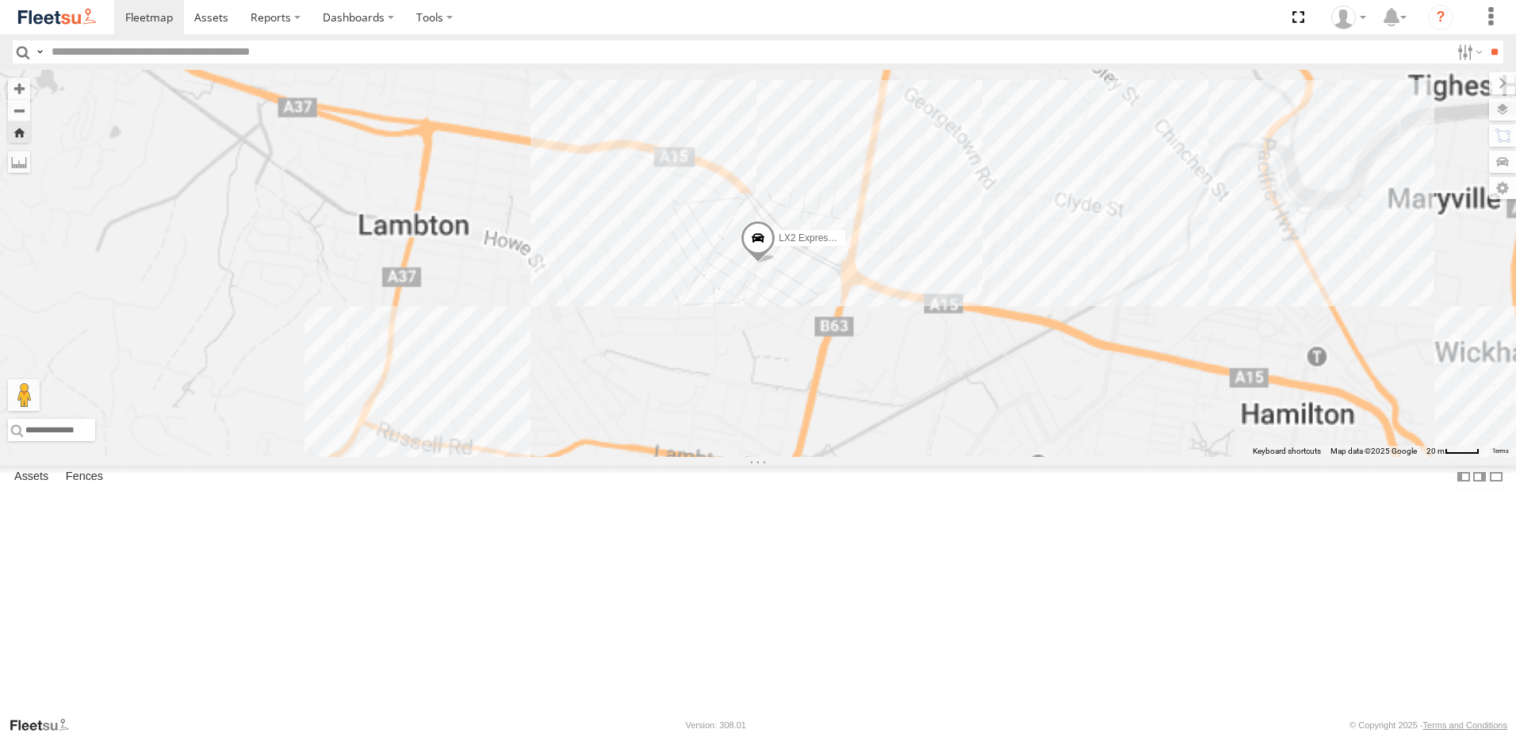
click at [0, 0] on div "Lambton Utes" at bounding box center [0, 0] width 0 height 0
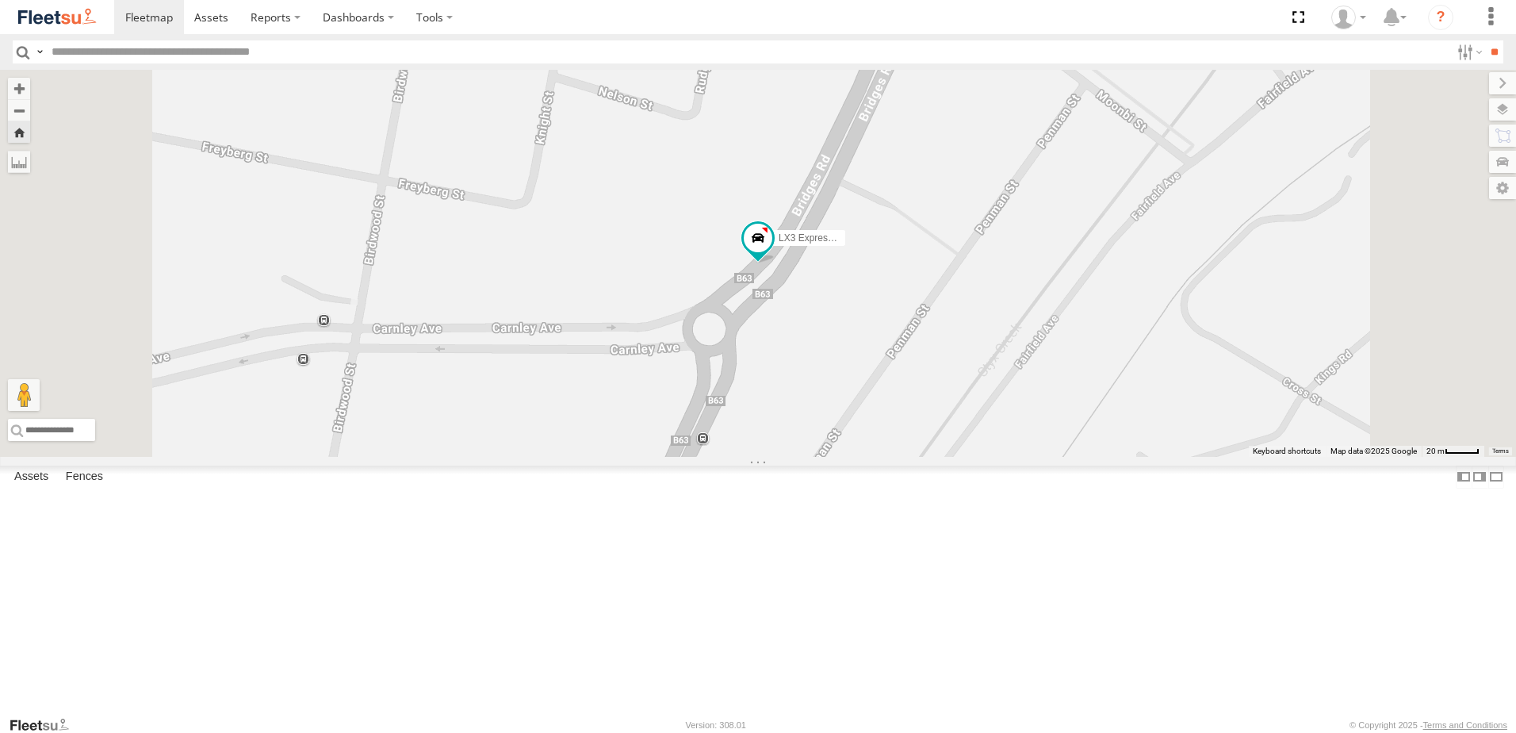
click at [0, 0] on div "Lambton Utes" at bounding box center [0, 0] width 0 height 0
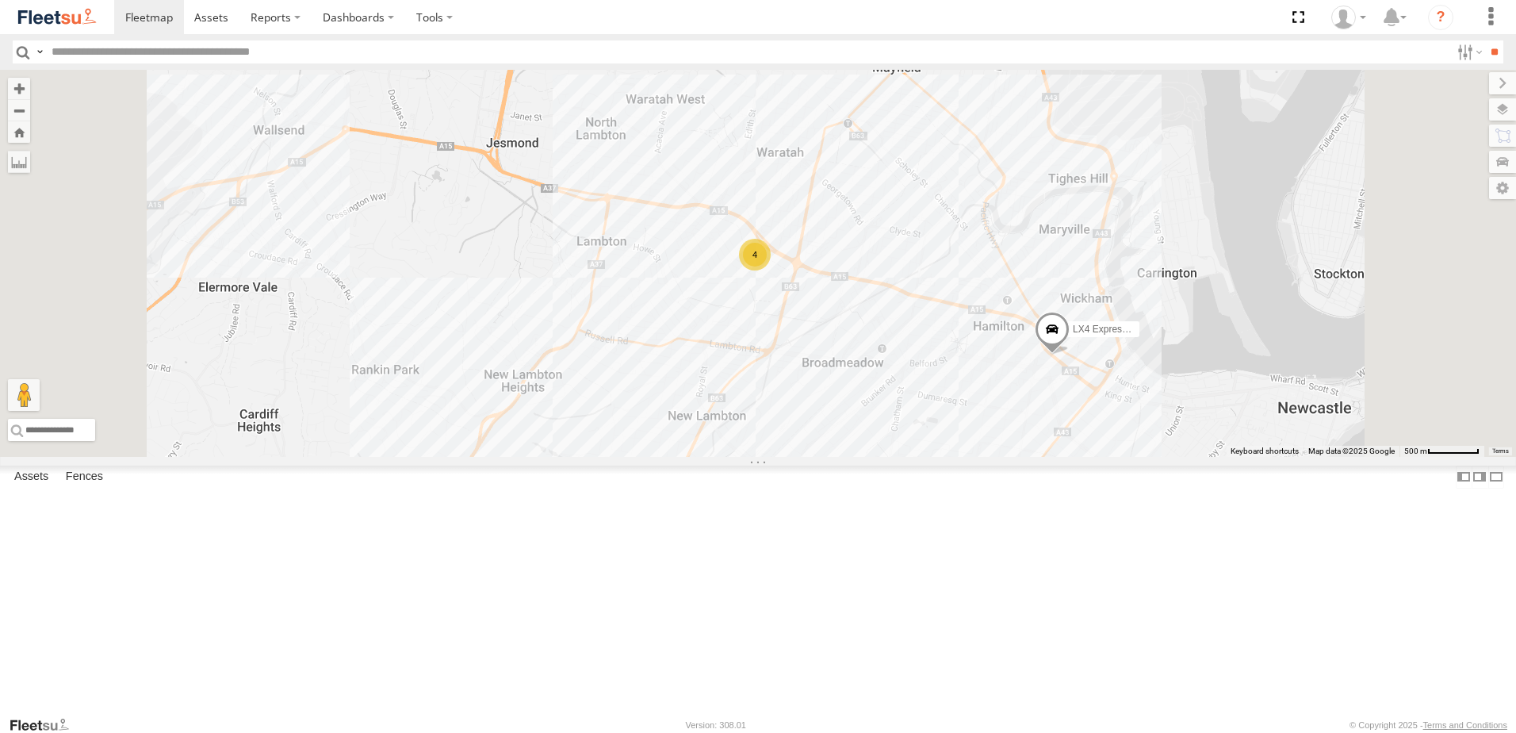
click at [0, 0] on div "Lambton Utes" at bounding box center [0, 0] width 0 height 0
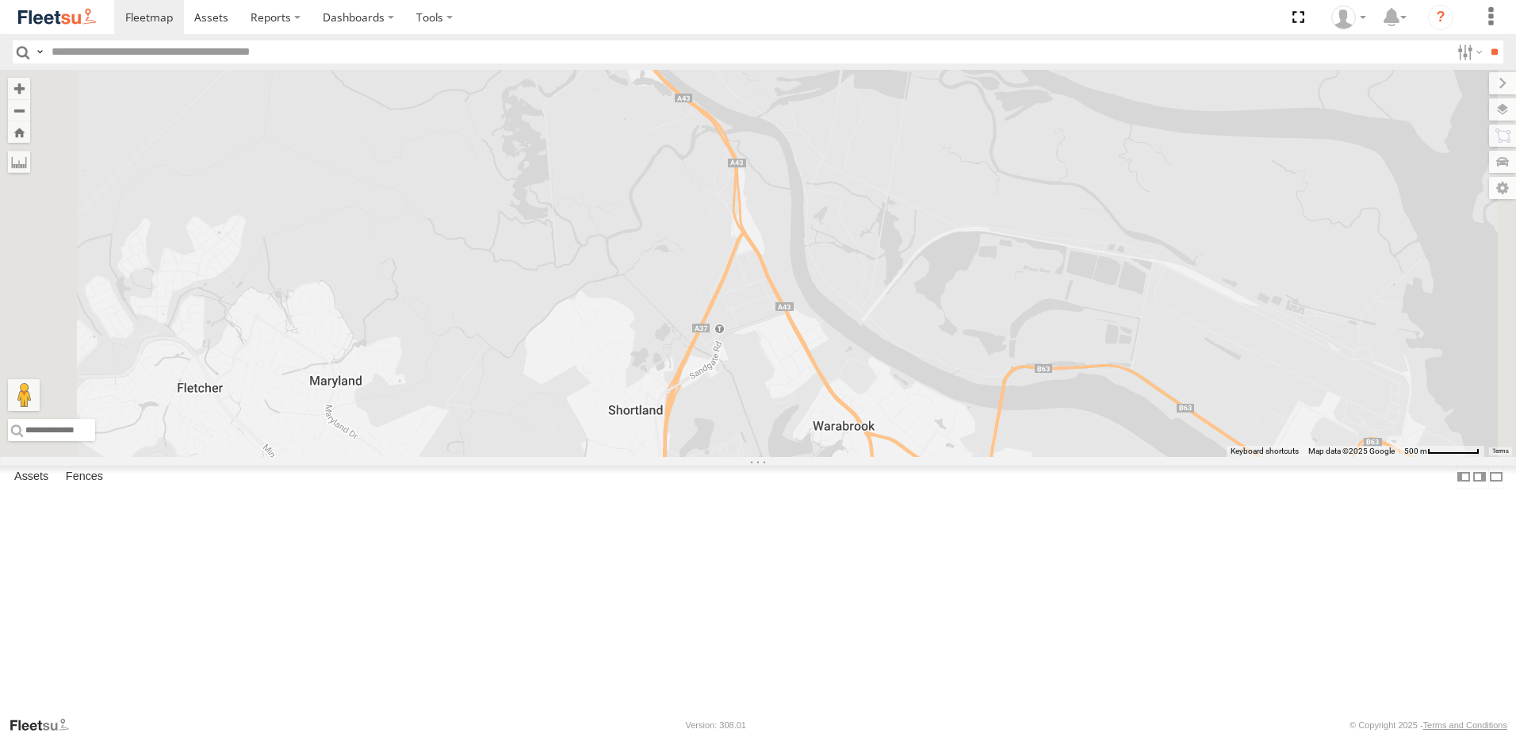
drag, startPoint x: 1051, startPoint y: 469, endPoint x: 605, endPoint y: -82, distance: 709.2
click at [605, 0] on html at bounding box center [758, 366] width 1516 height 733
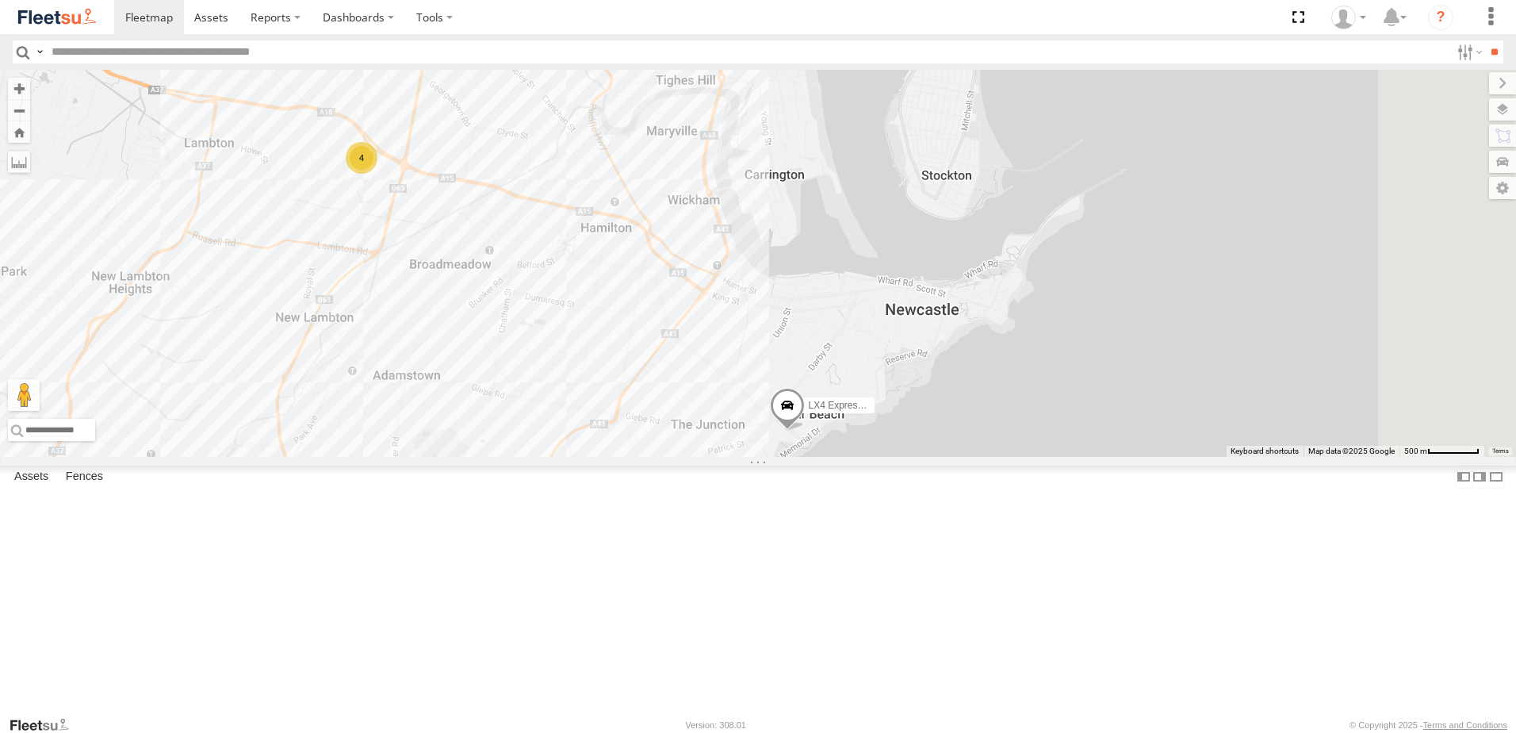
drag, startPoint x: 1091, startPoint y: 552, endPoint x: 1040, endPoint y: 424, distance: 137.7
click at [1040, 424] on div "4 LX4 Express Ute" at bounding box center [758, 263] width 1516 height 387
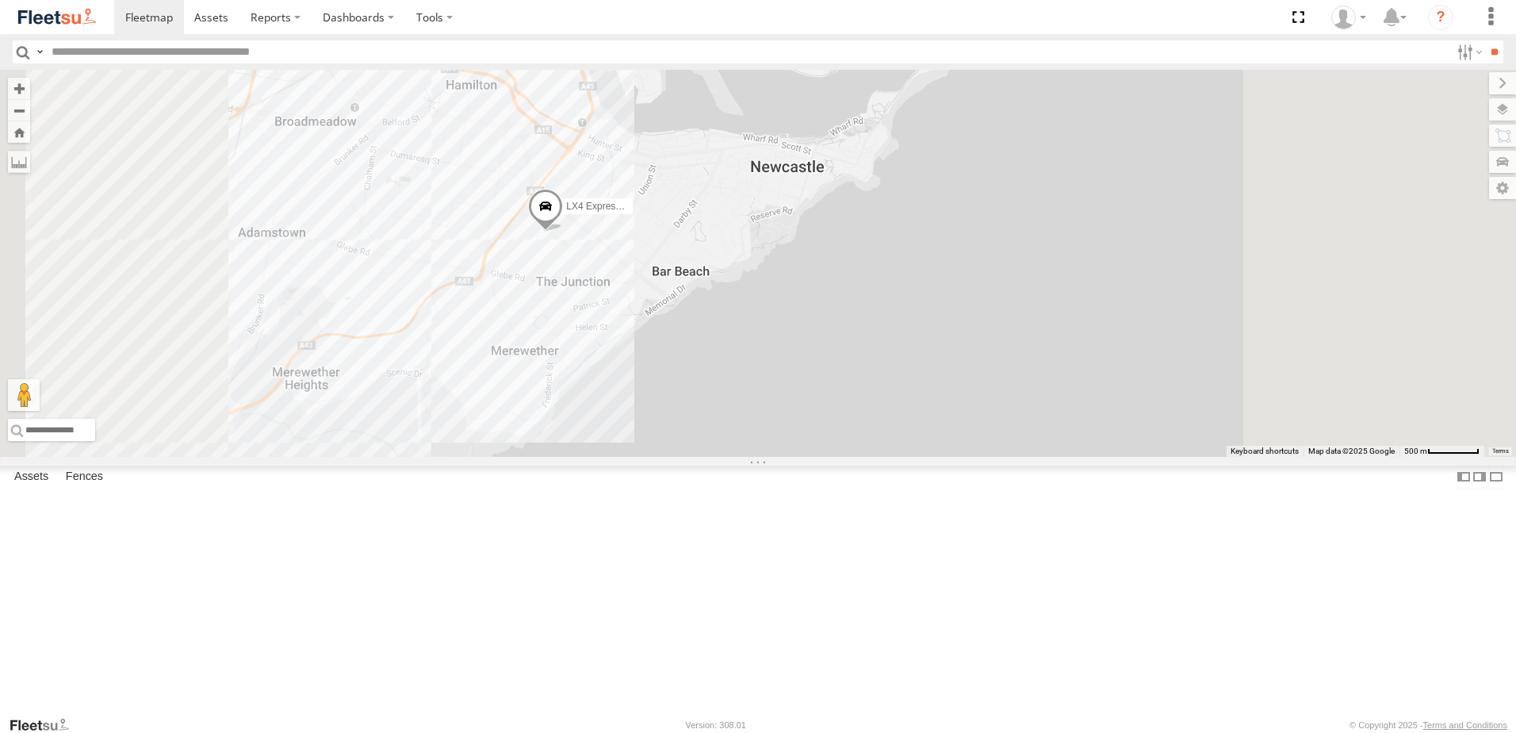
drag, startPoint x: 758, startPoint y: 273, endPoint x: 848, endPoint y: 263, distance: 90.9
click at [848, 263] on div "LX4 Express Ute" at bounding box center [758, 263] width 1516 height 387
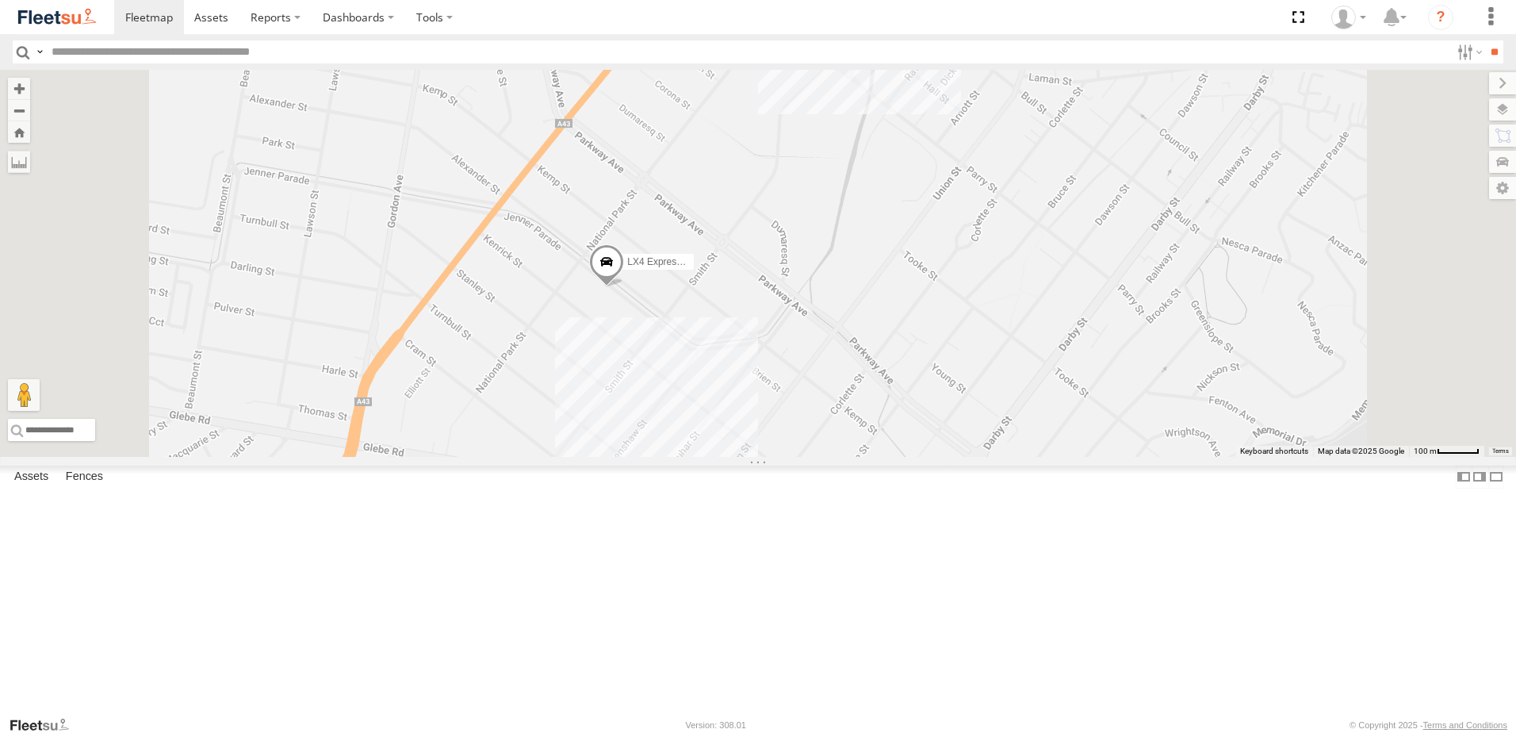
click at [0, 0] on div "Little Truck" at bounding box center [0, 0] width 0 height 0
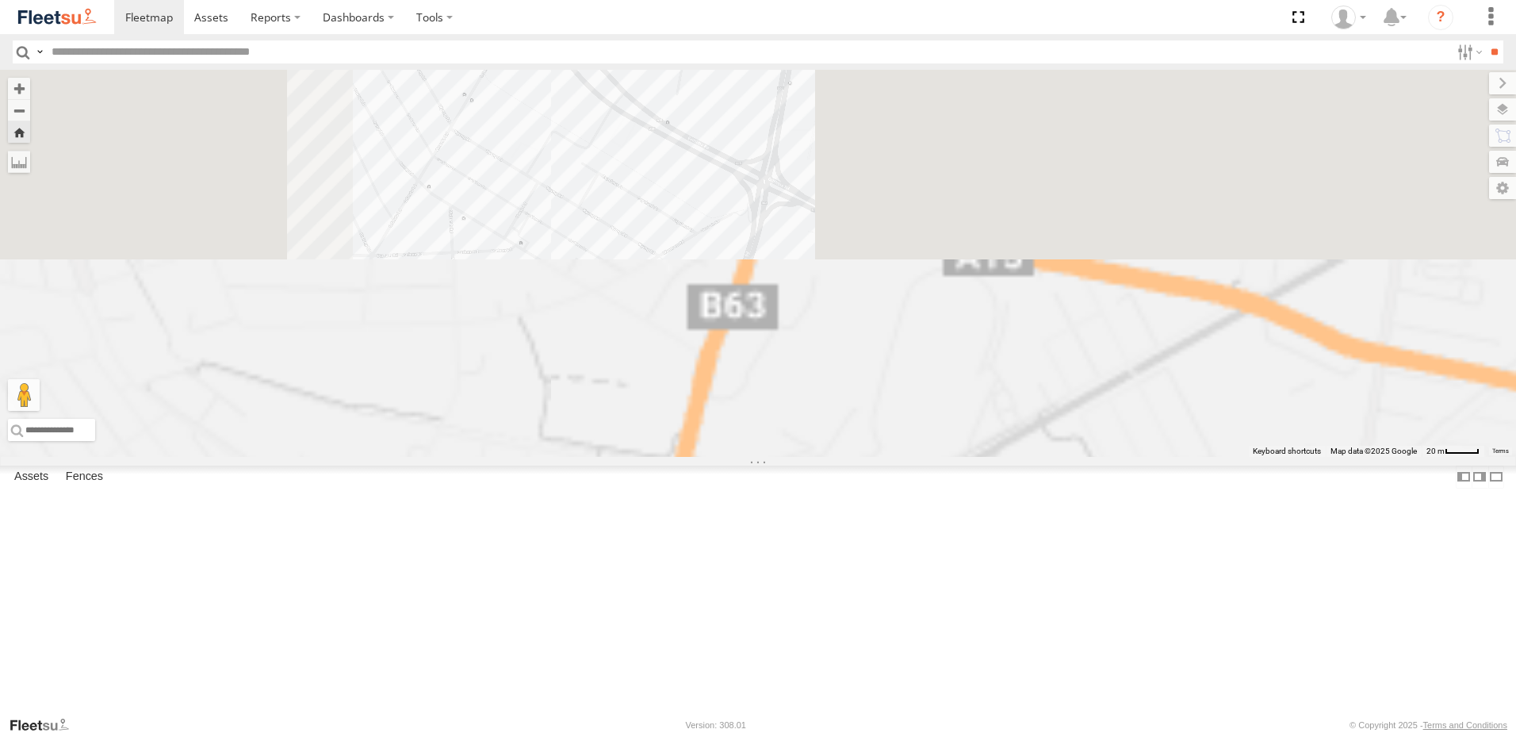
click at [0, 0] on div "LX2 Express Ute Lambton Utes" at bounding box center [0, 0] width 0 height 0
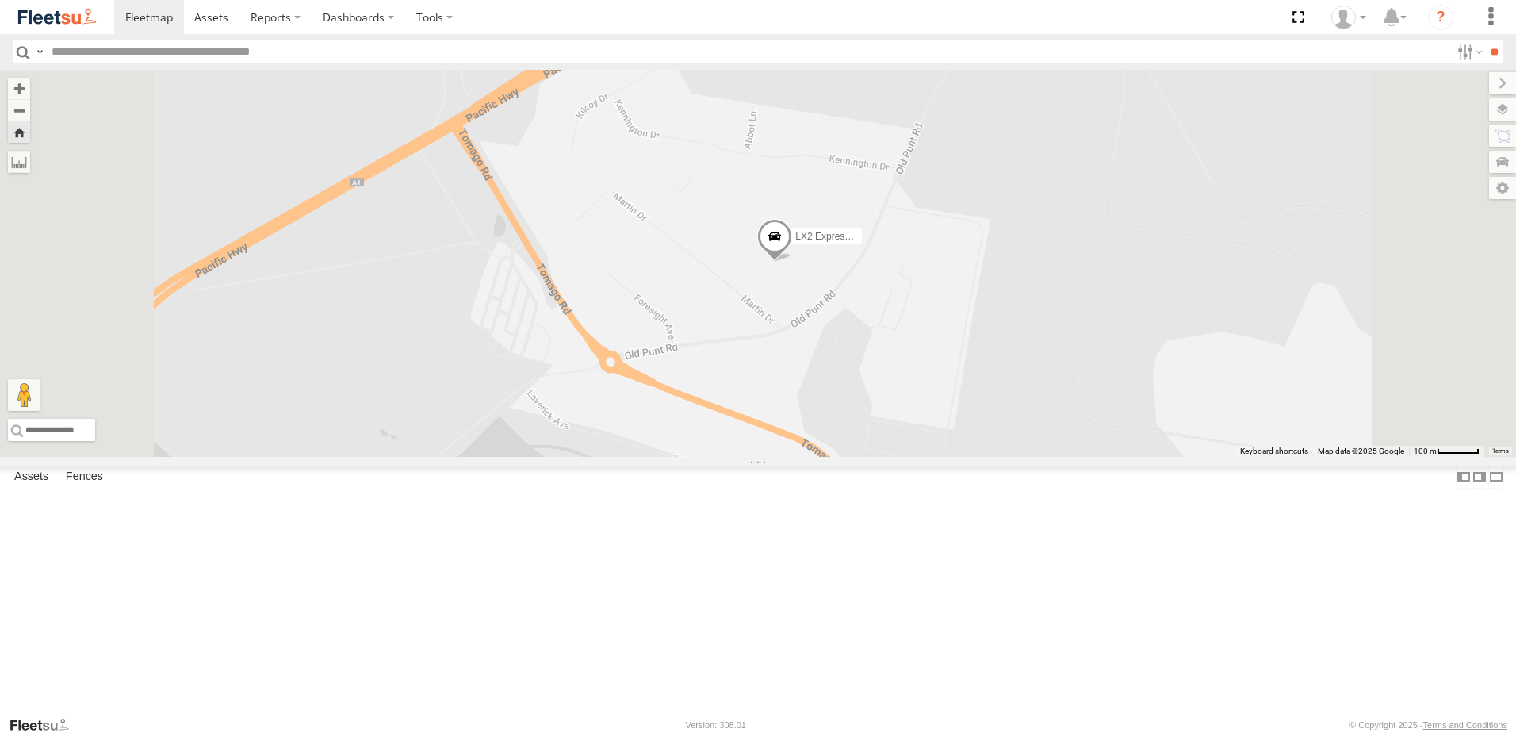
click at [792, 262] on span at bounding box center [774, 240] width 35 height 43
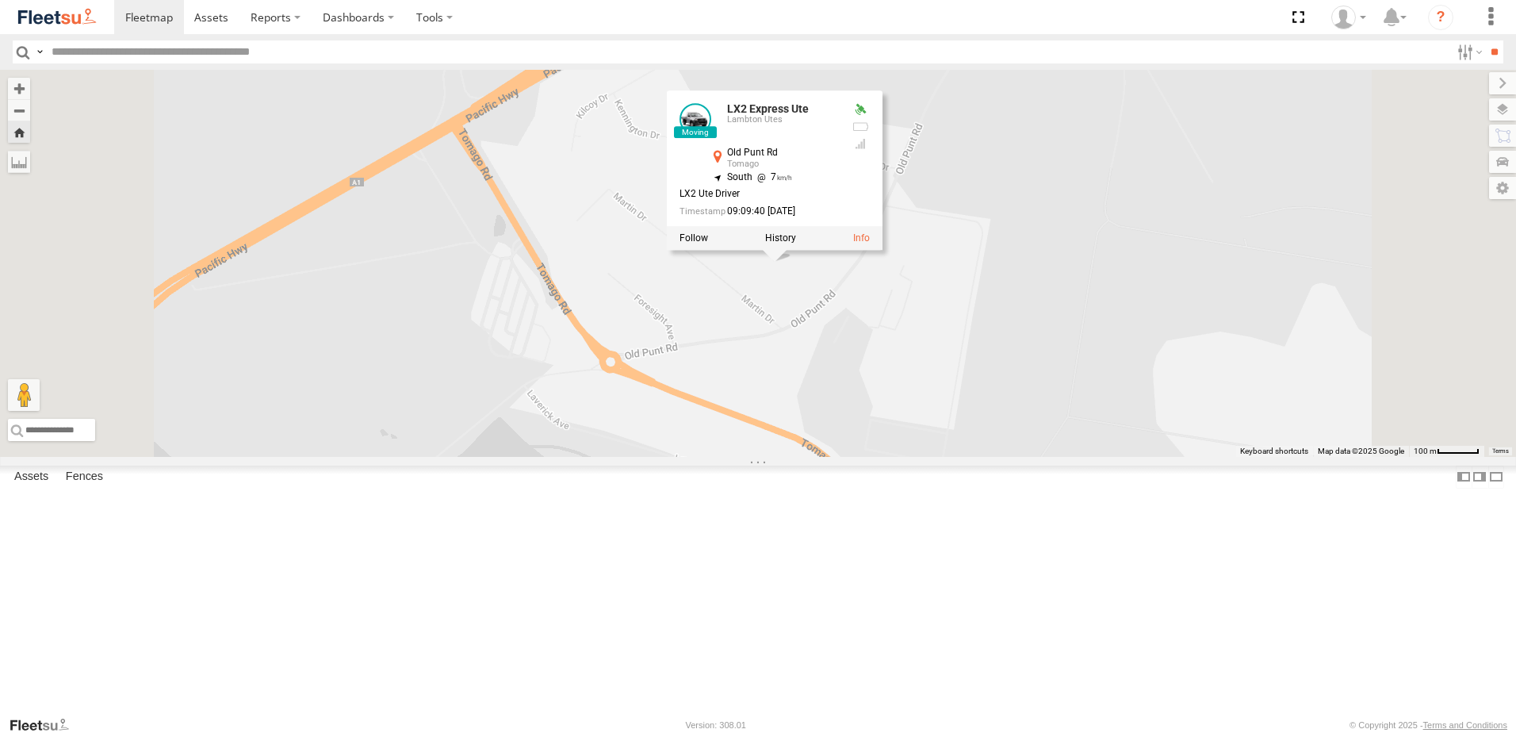
click at [994, 437] on div "LX2 Express Ute LX2 Express Ute Lambton Utes Old Punt Rd Tomago -32.81963 , 151…" at bounding box center [758, 263] width 1516 height 387
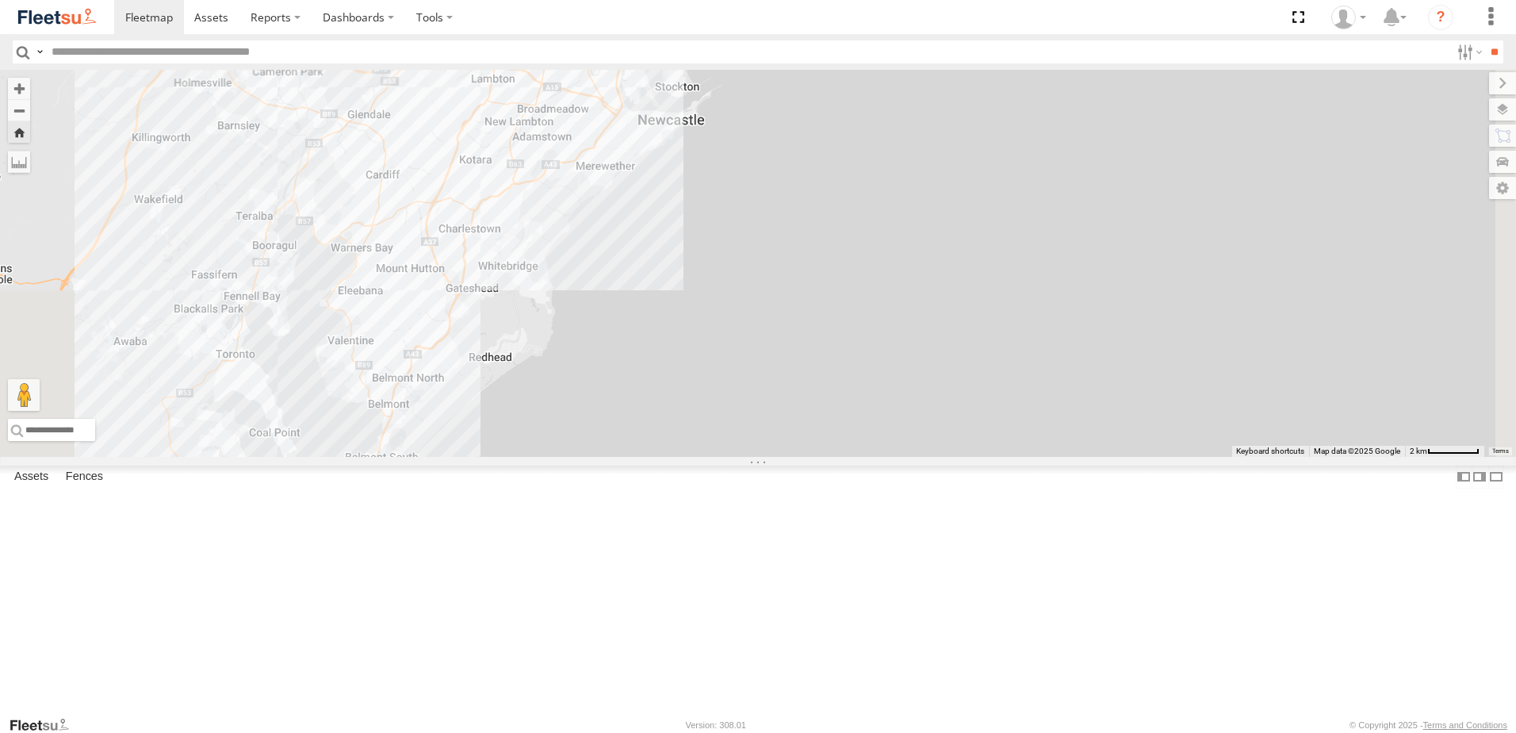
drag, startPoint x: 872, startPoint y: 271, endPoint x: 796, endPoint y: 224, distance: 89.4
click at [796, 224] on div "LX2 Express Ute 6" at bounding box center [758, 263] width 1516 height 387
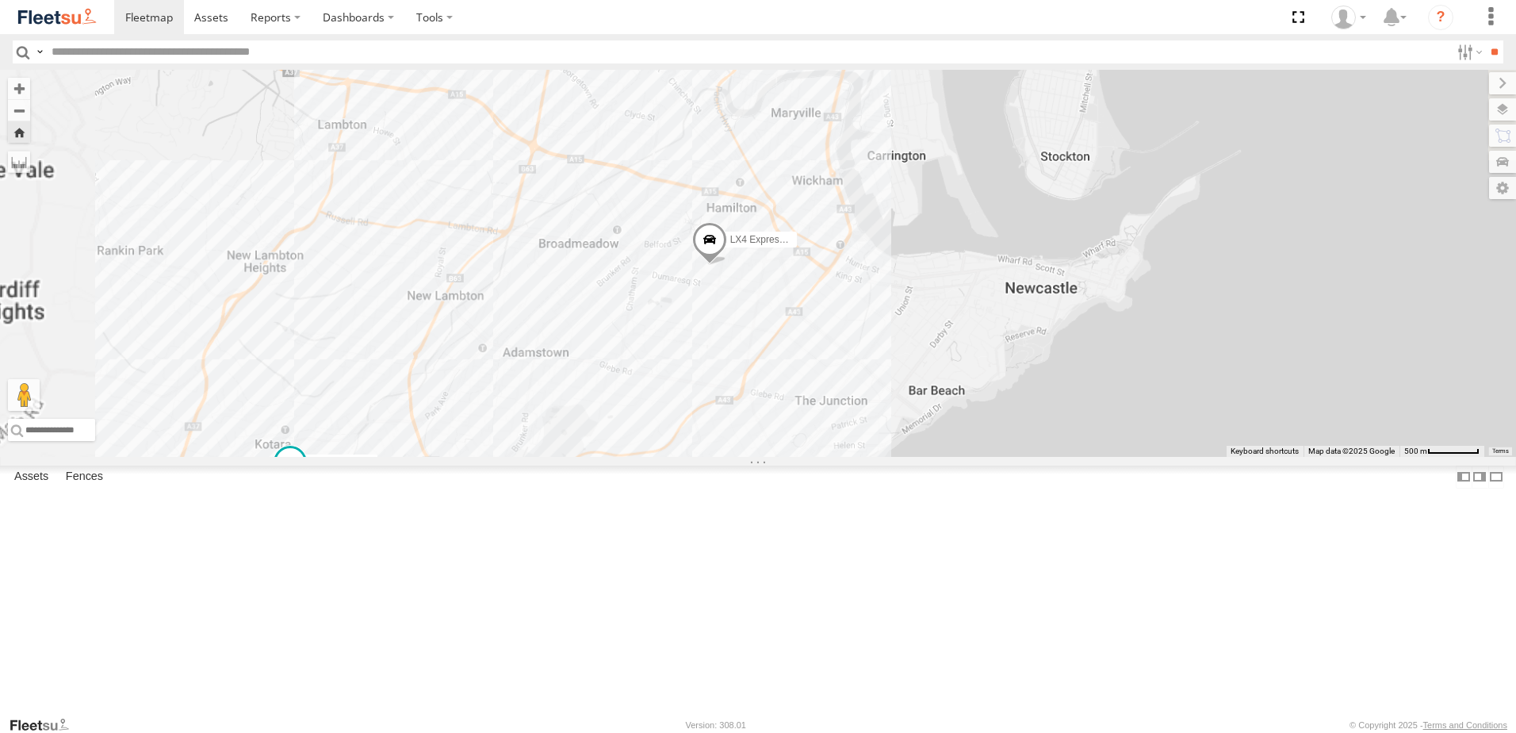
drag, startPoint x: 777, startPoint y: 463, endPoint x: 864, endPoint y: 182, distance: 293.7
click at [883, 115] on div "LX2 Express Ute C3 Timber Truck LX4 Express Ute LX1 Express Ute C2 Timber Truck" at bounding box center [758, 263] width 1516 height 387
